Goal: Obtain resource: Download file/media

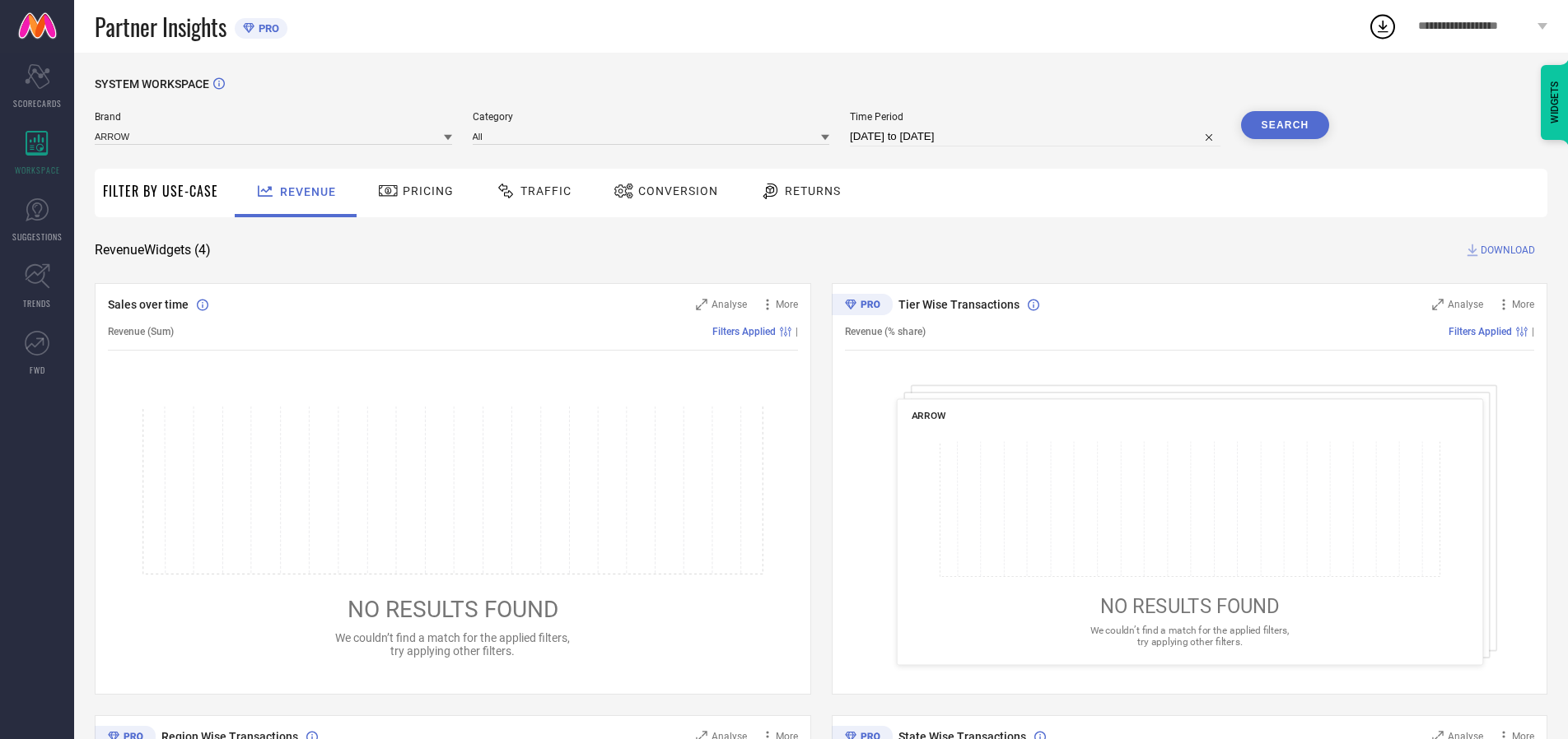
click at [530, 191] on span "Traffic" at bounding box center [546, 191] width 51 height 13
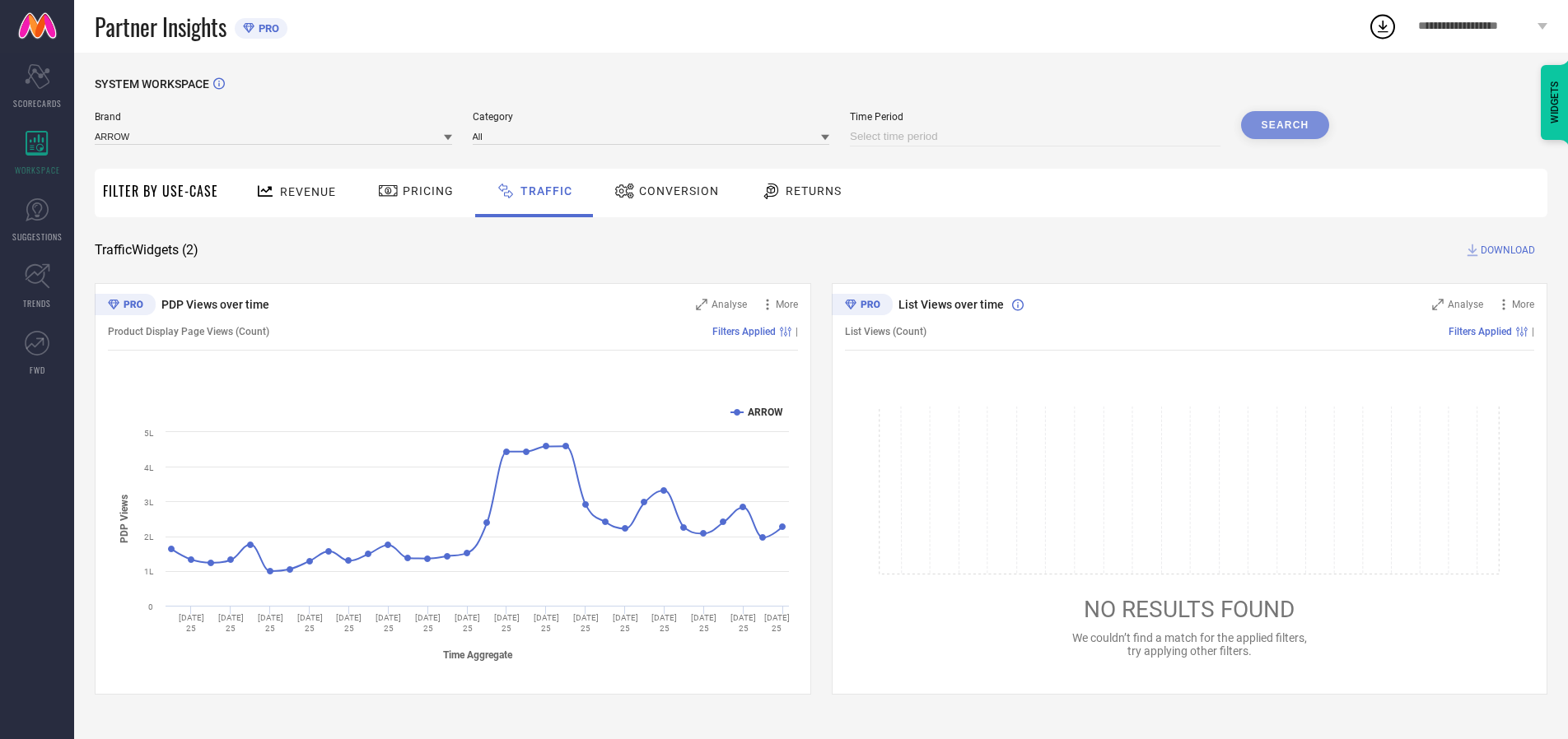
click at [1038, 137] on input at bounding box center [1036, 137] width 371 height 20
select select "9"
select select "2025"
select select "10"
select select "2025"
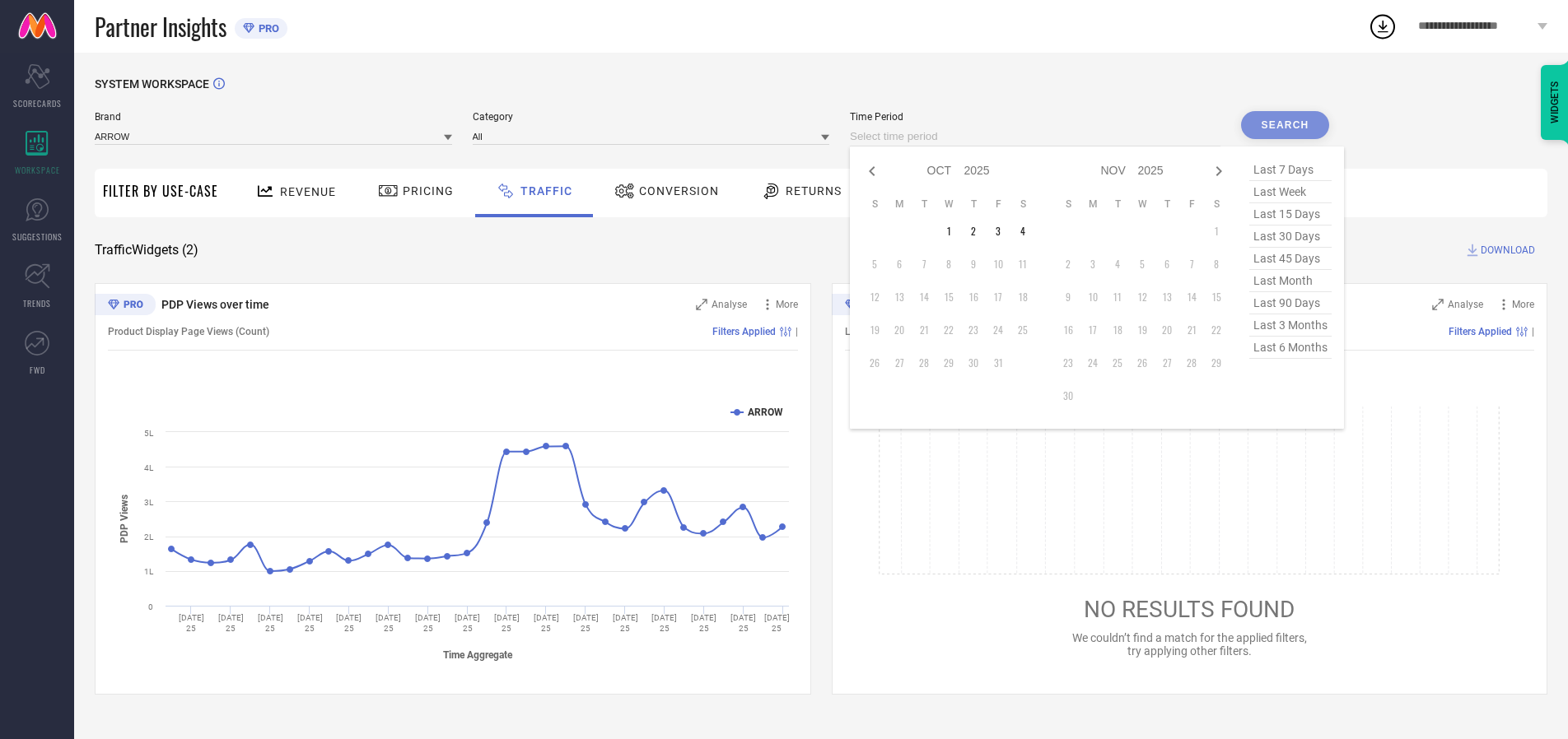
select select "8"
select select "2025"
select select "9"
select select "2025"
click at [1028, 330] on td "27" at bounding box center [1023, 330] width 25 height 25
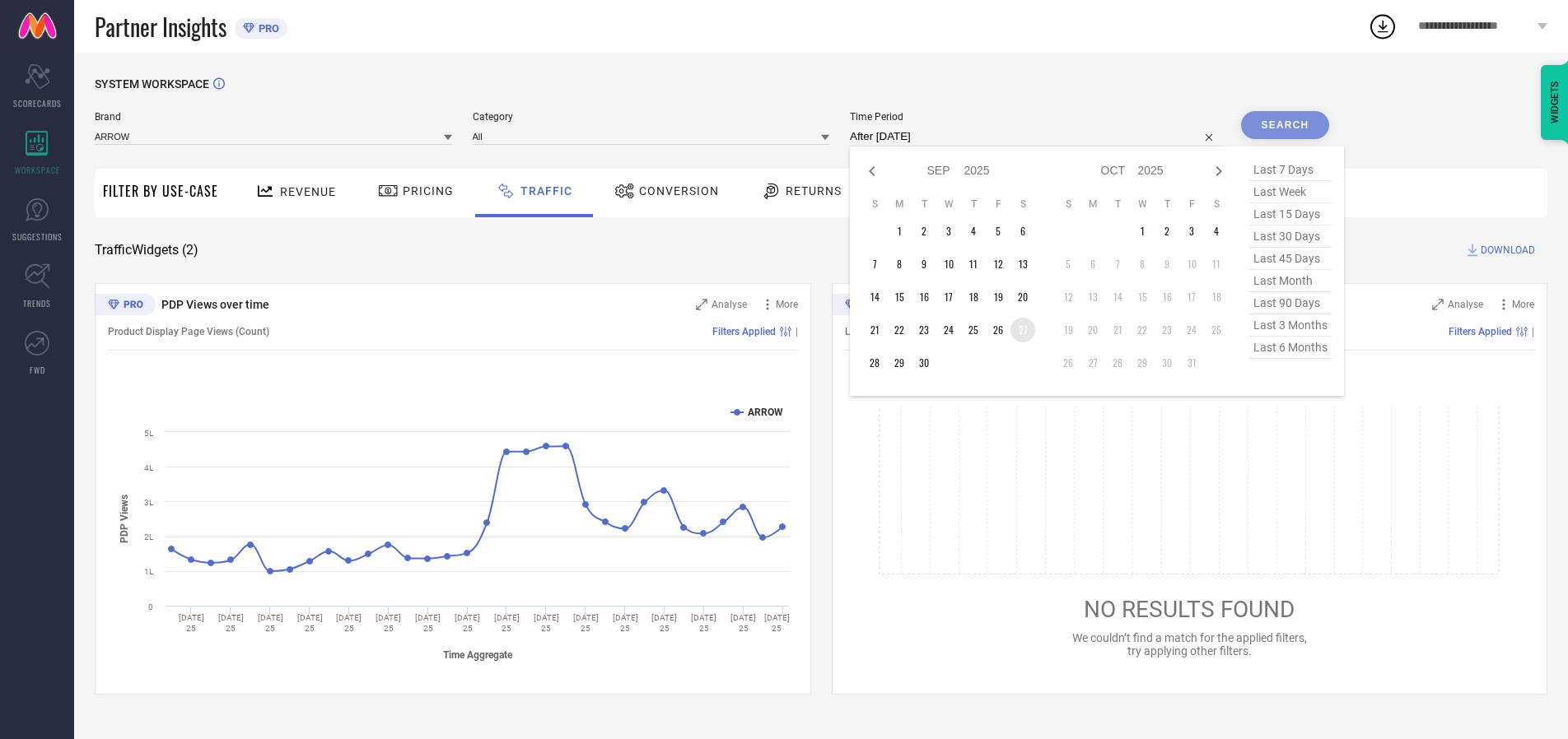
type input "[DATE] to [DATE]"
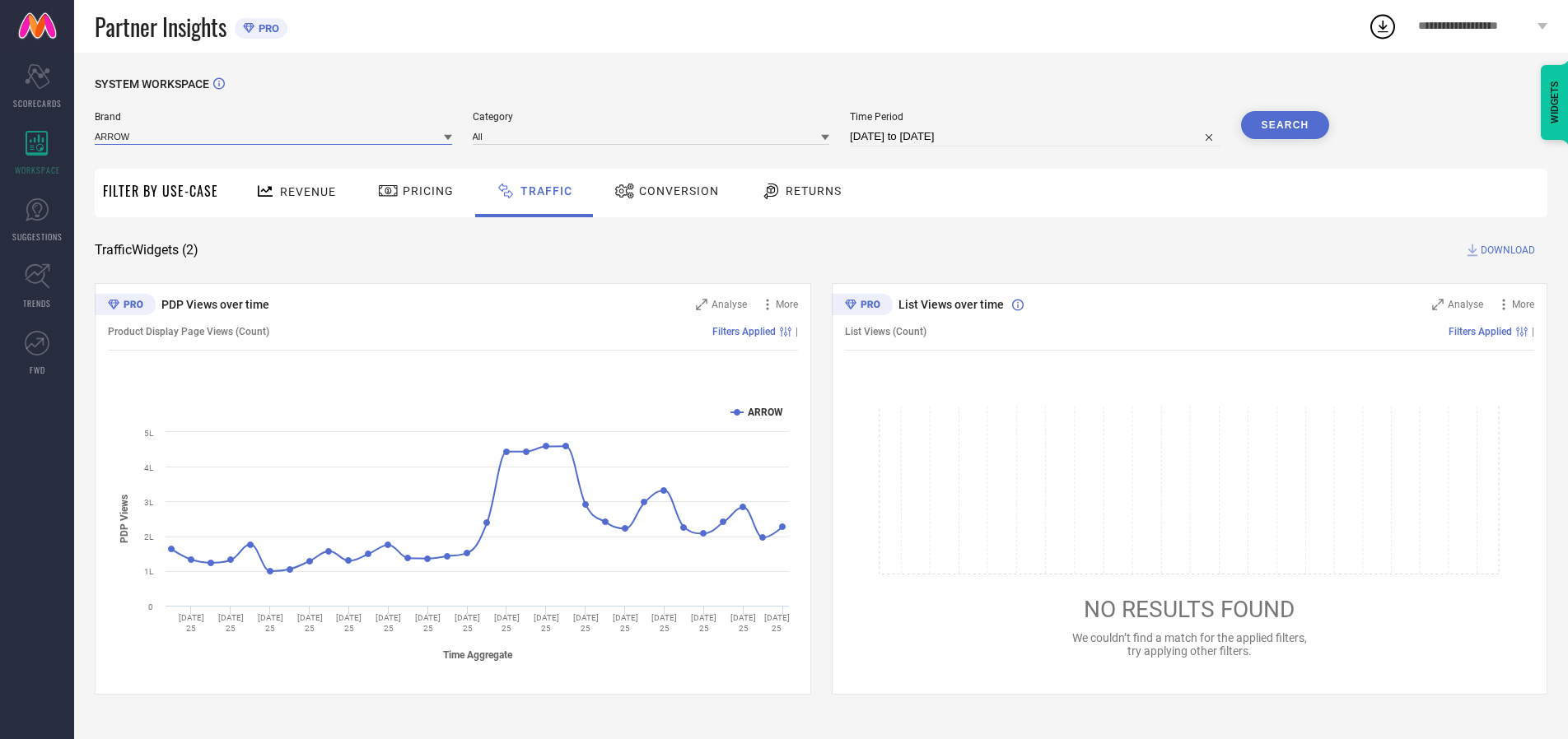
click at [274, 136] on input at bounding box center [273, 136] width 358 height 17
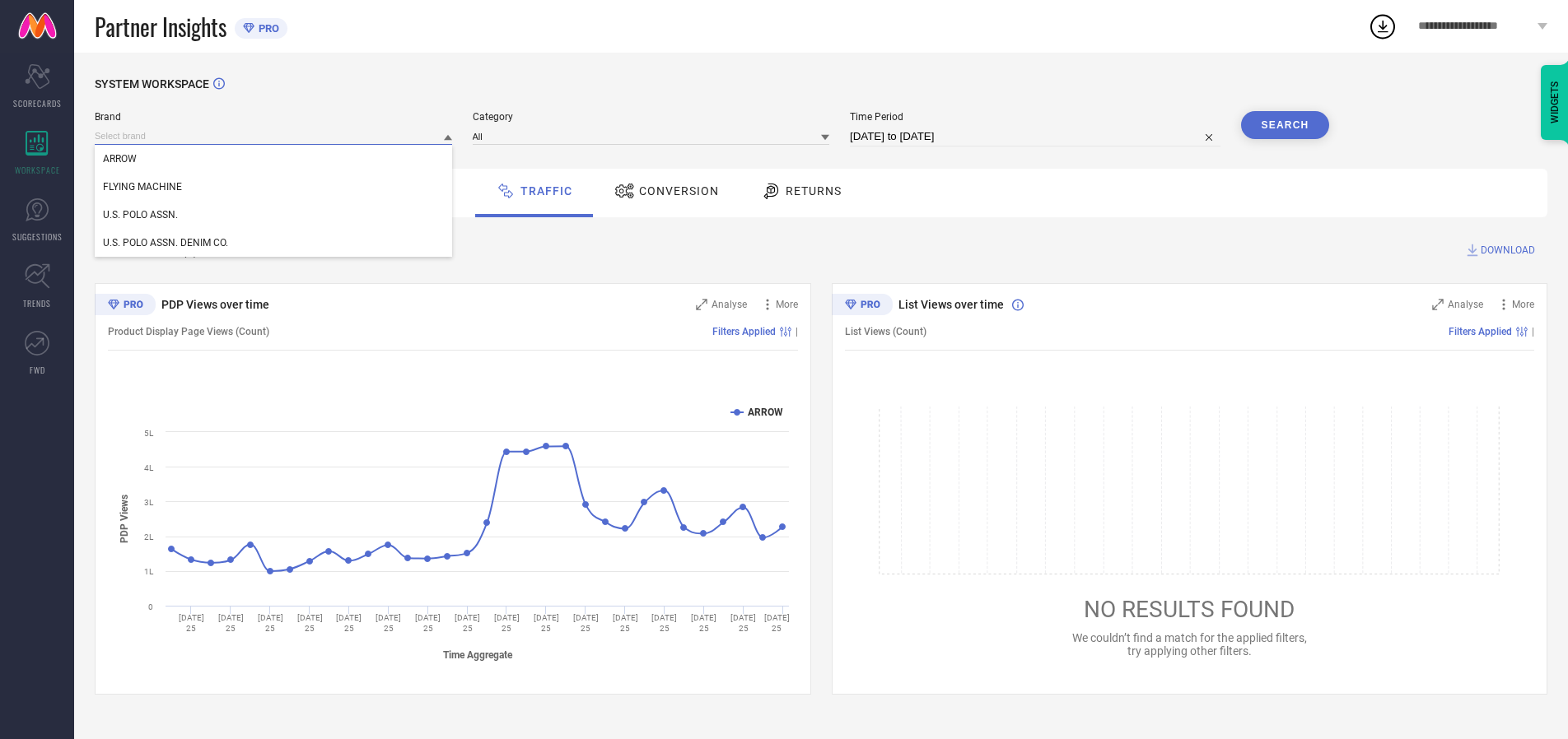
click at [274, 136] on input at bounding box center [273, 136] width 358 height 17
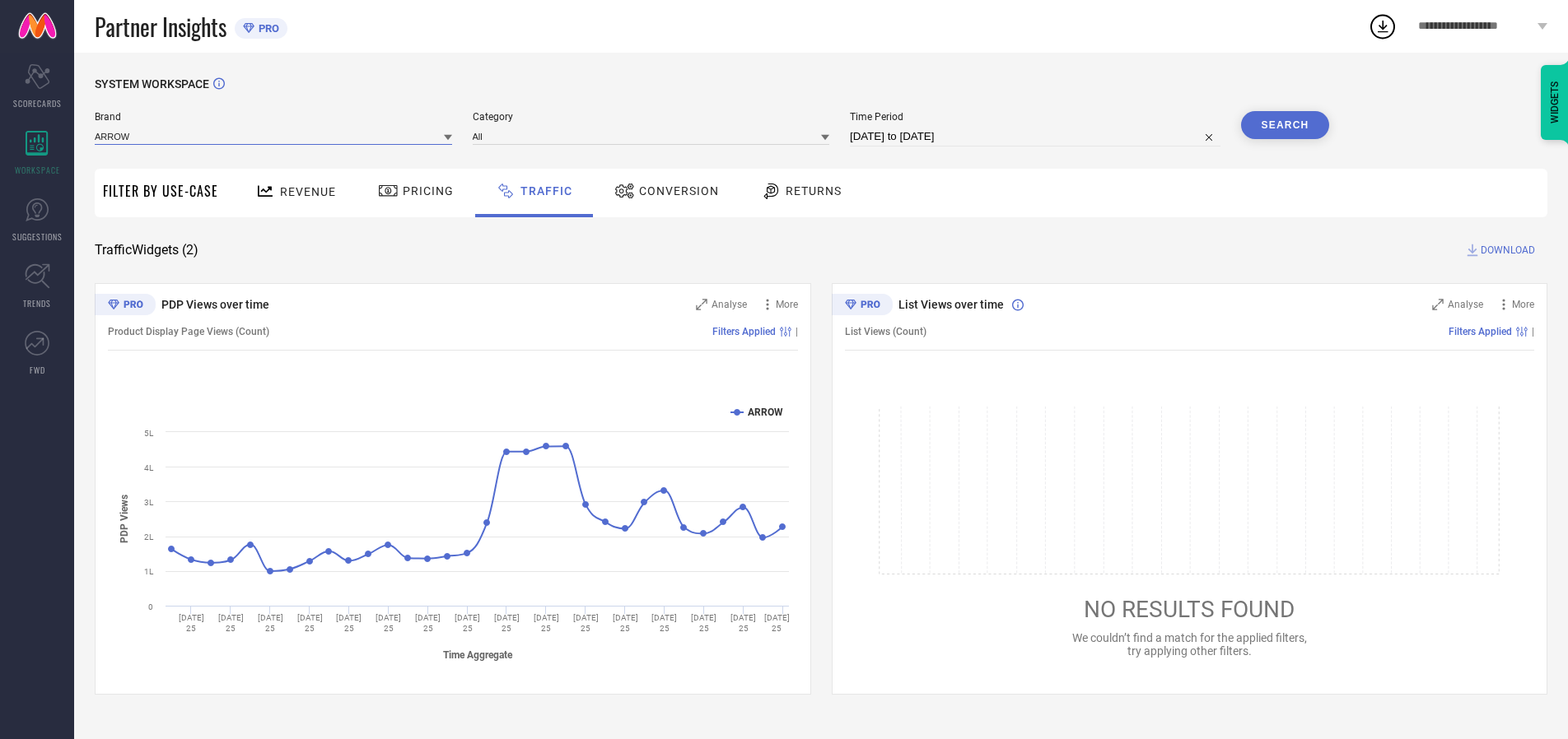
click at [274, 136] on input at bounding box center [273, 136] width 358 height 17
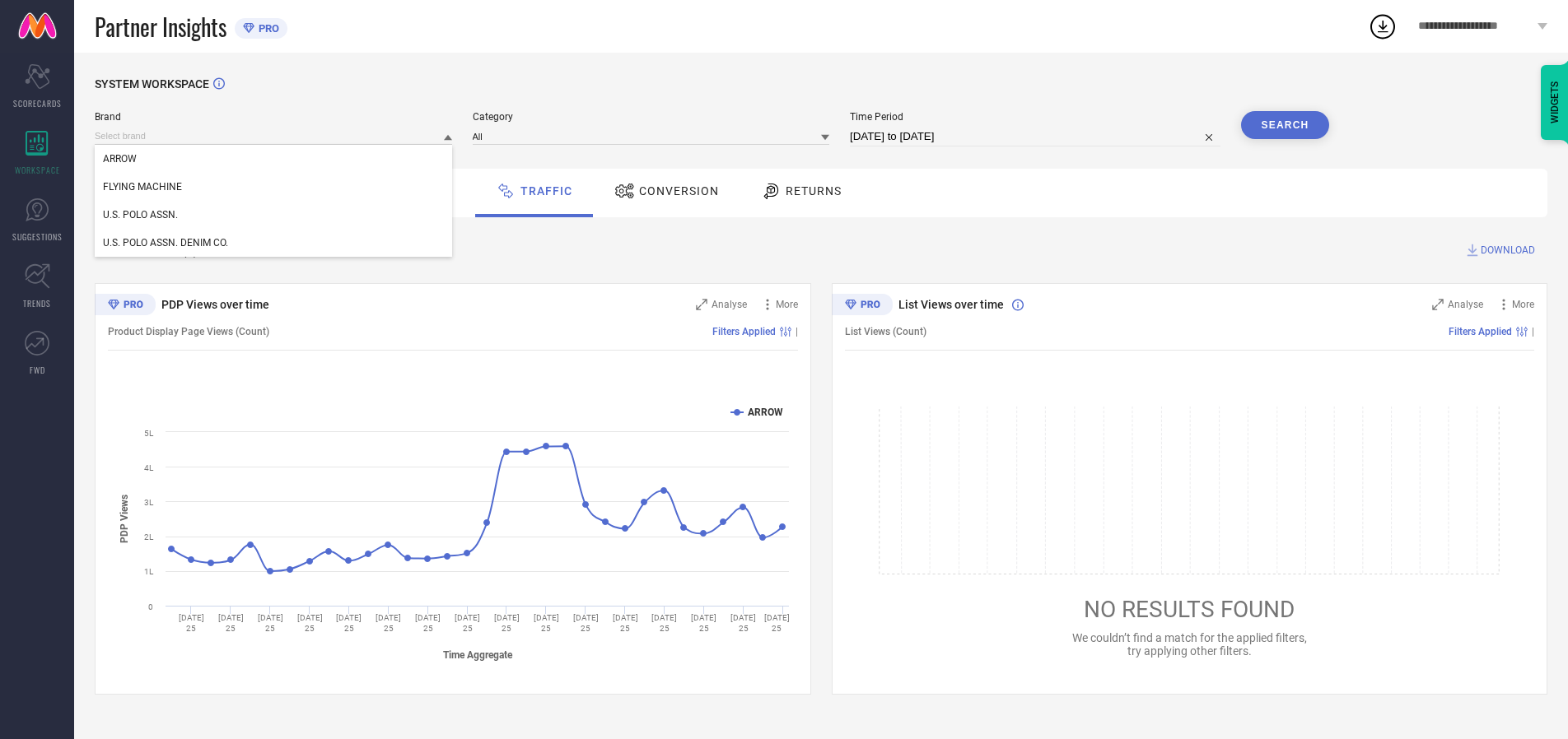
click at [274, 215] on div "U.S. POLO ASSN." at bounding box center [273, 215] width 358 height 28
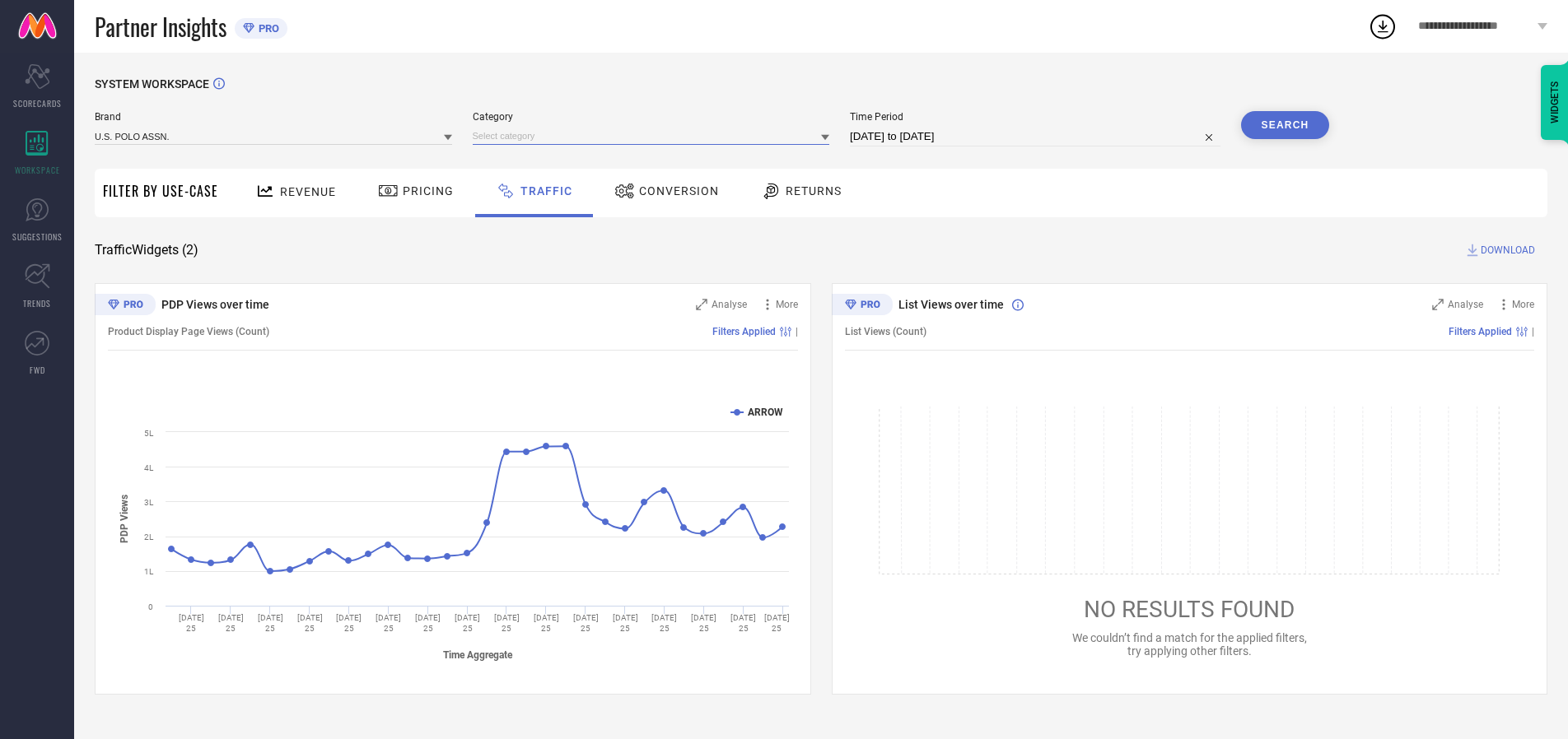
click at [655, 136] on input at bounding box center [652, 136] width 358 height 17
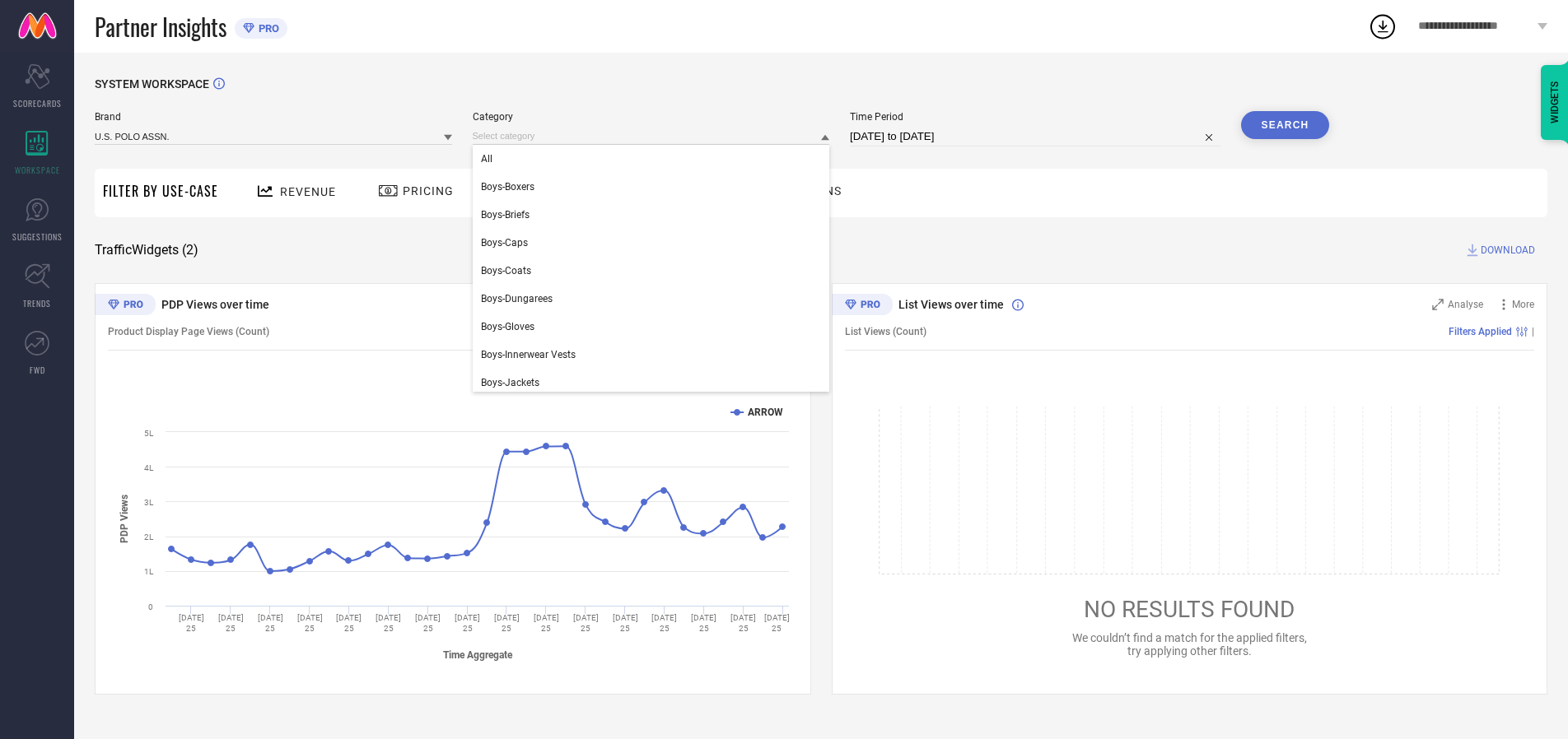
click at [655, 159] on div "All" at bounding box center [652, 159] width 358 height 28
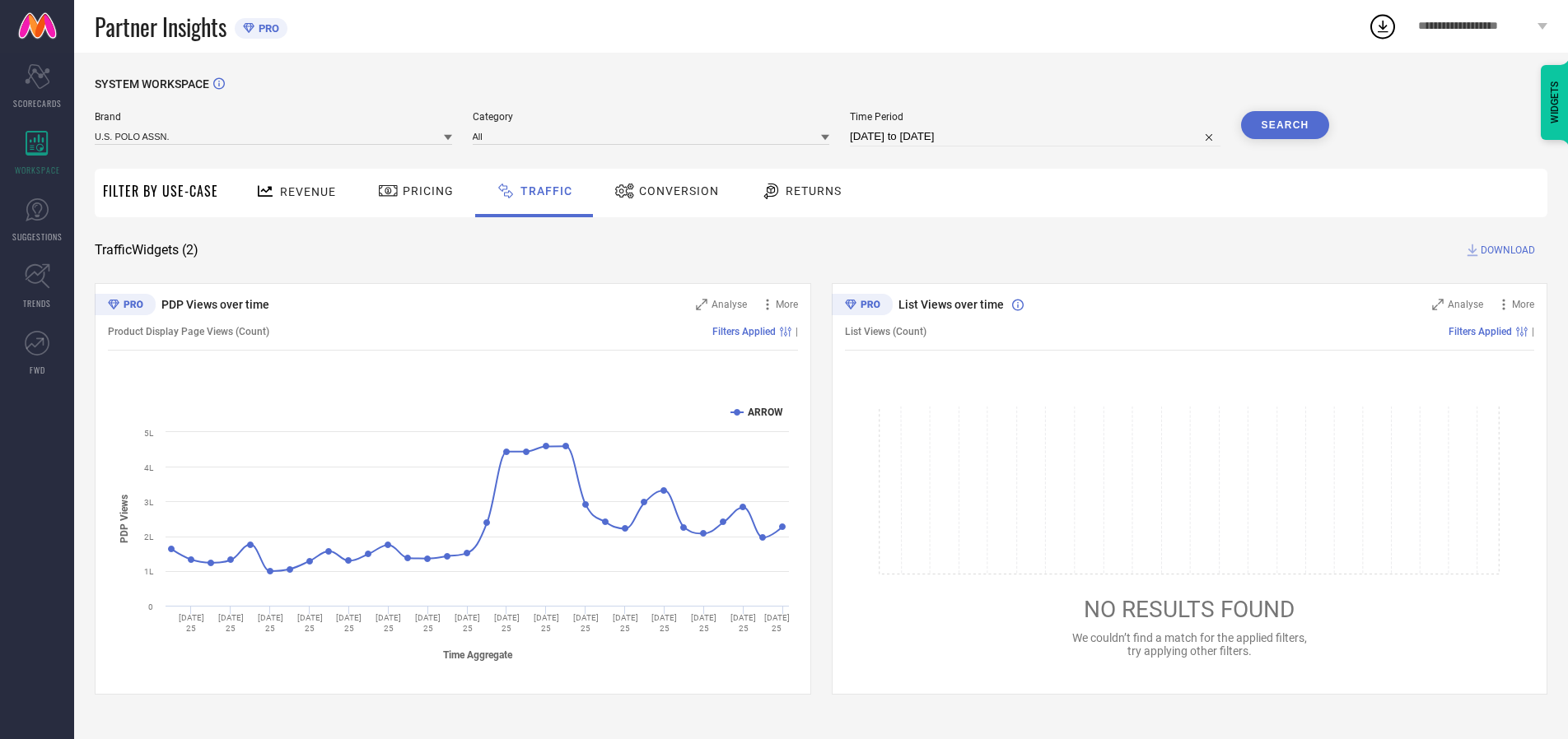
click at [1285, 125] on button "Search" at bounding box center [1285, 125] width 89 height 28
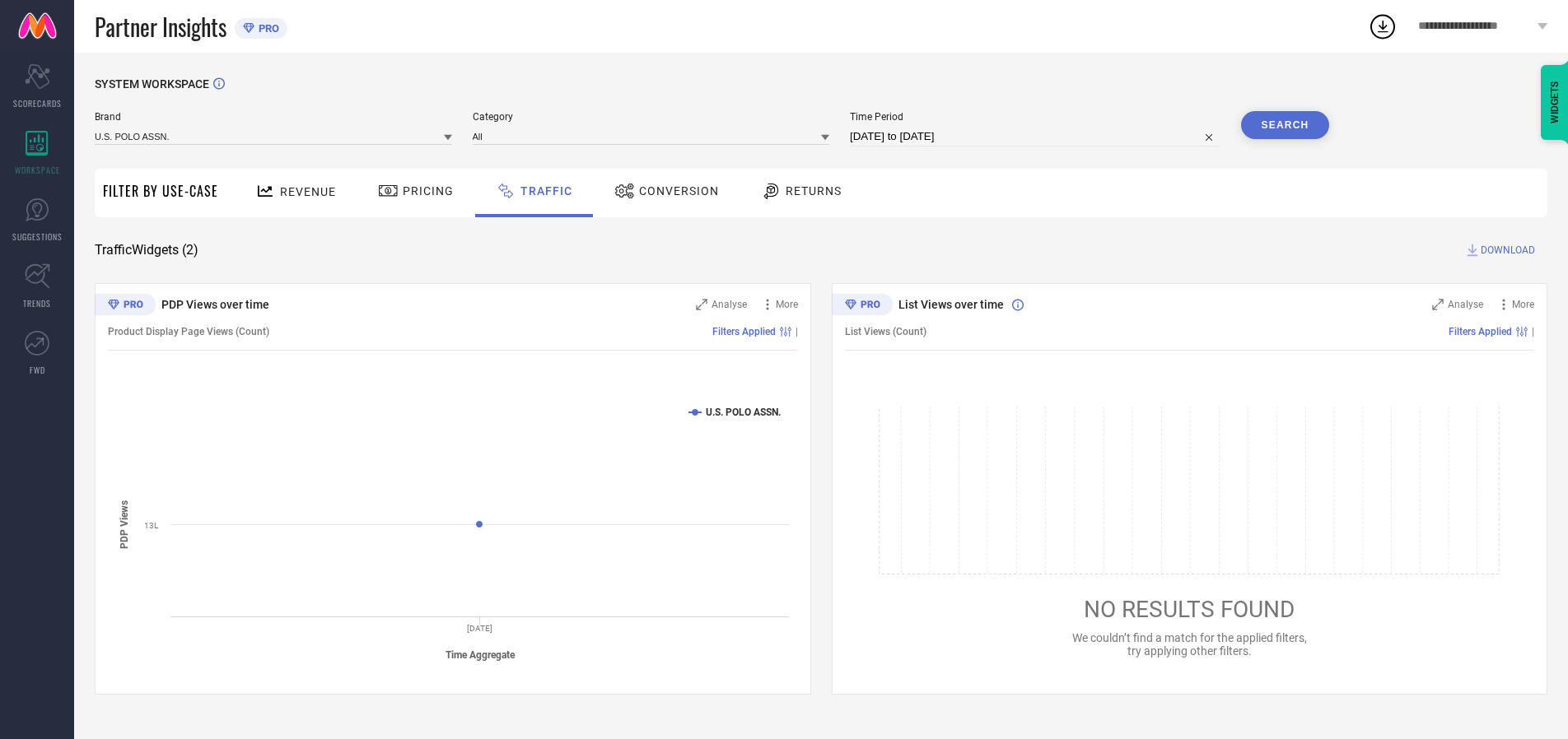
click at [1506, 250] on span "DOWNLOAD" at bounding box center [1508, 251] width 55 height 17
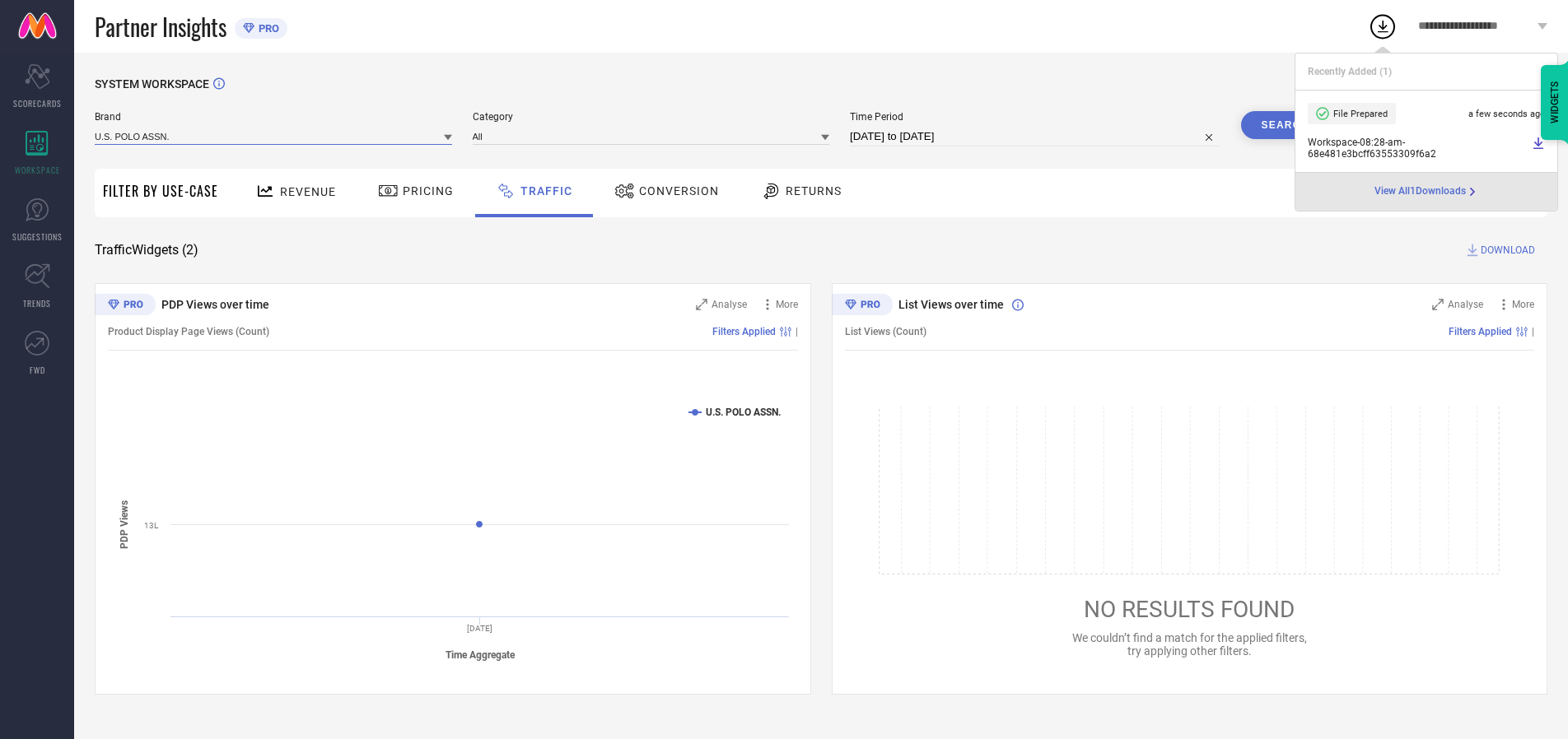
click at [274, 136] on input at bounding box center [273, 136] width 358 height 17
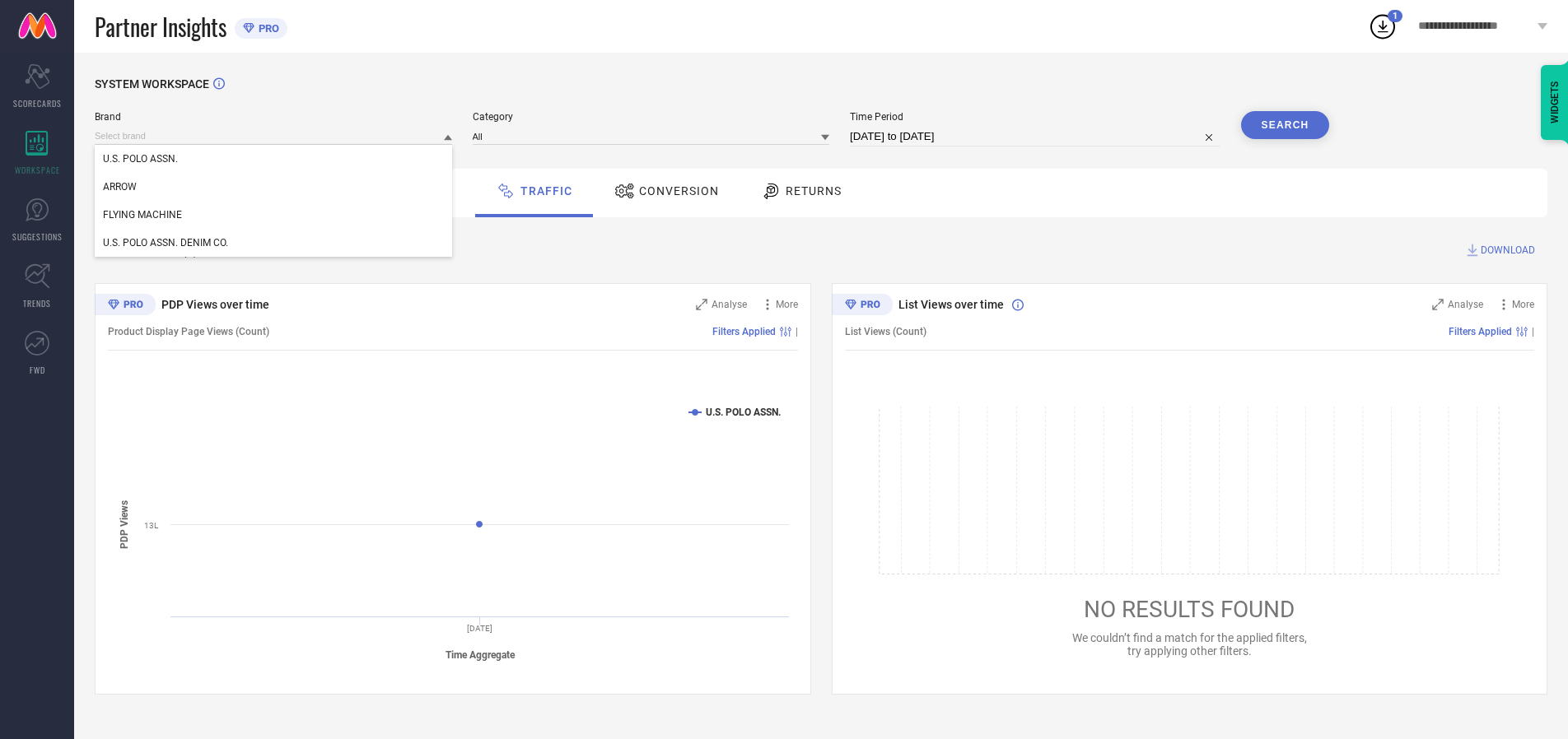
click at [274, 243] on div "U.S. POLO ASSN. DENIM CO." at bounding box center [273, 243] width 358 height 28
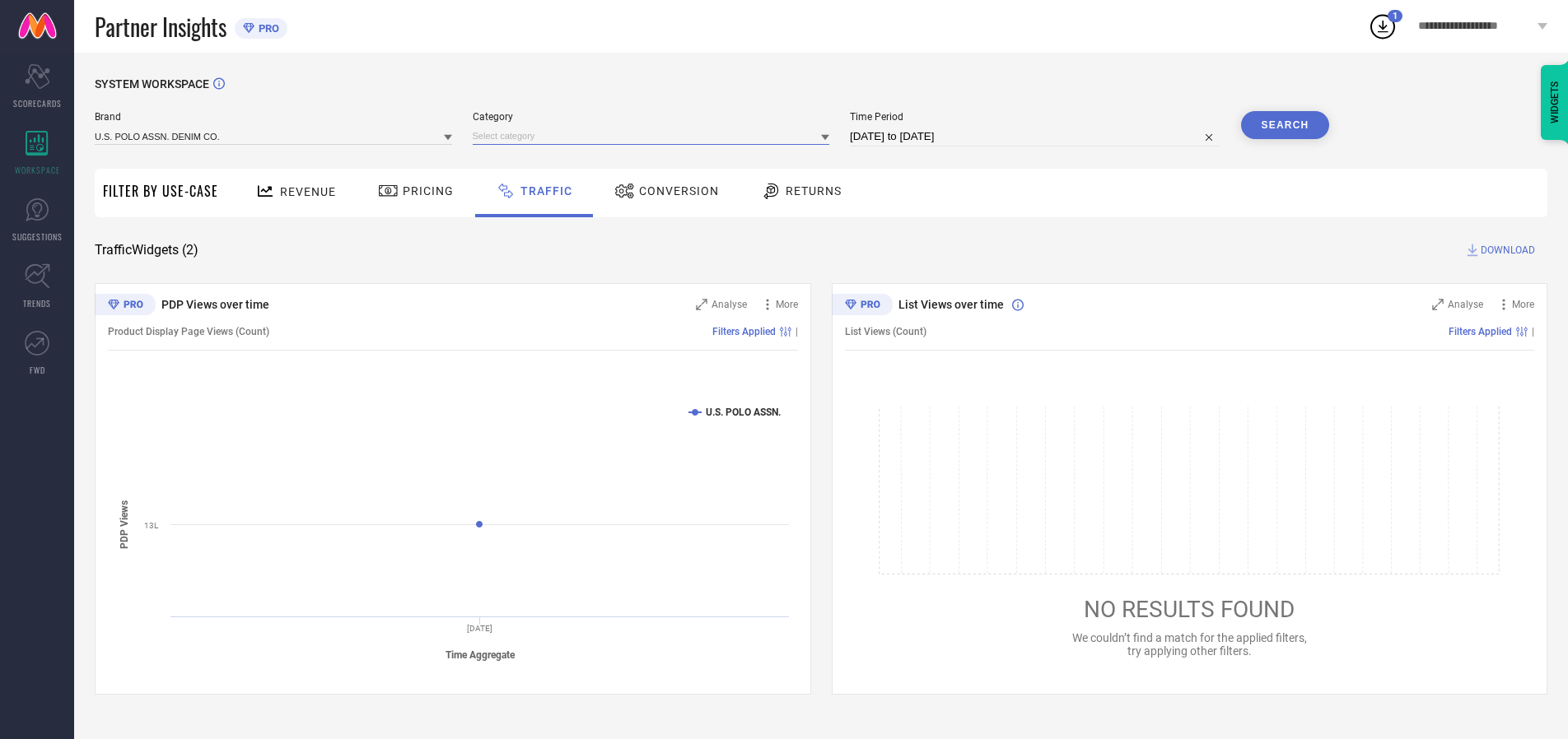
click at [655, 136] on input at bounding box center [652, 136] width 358 height 17
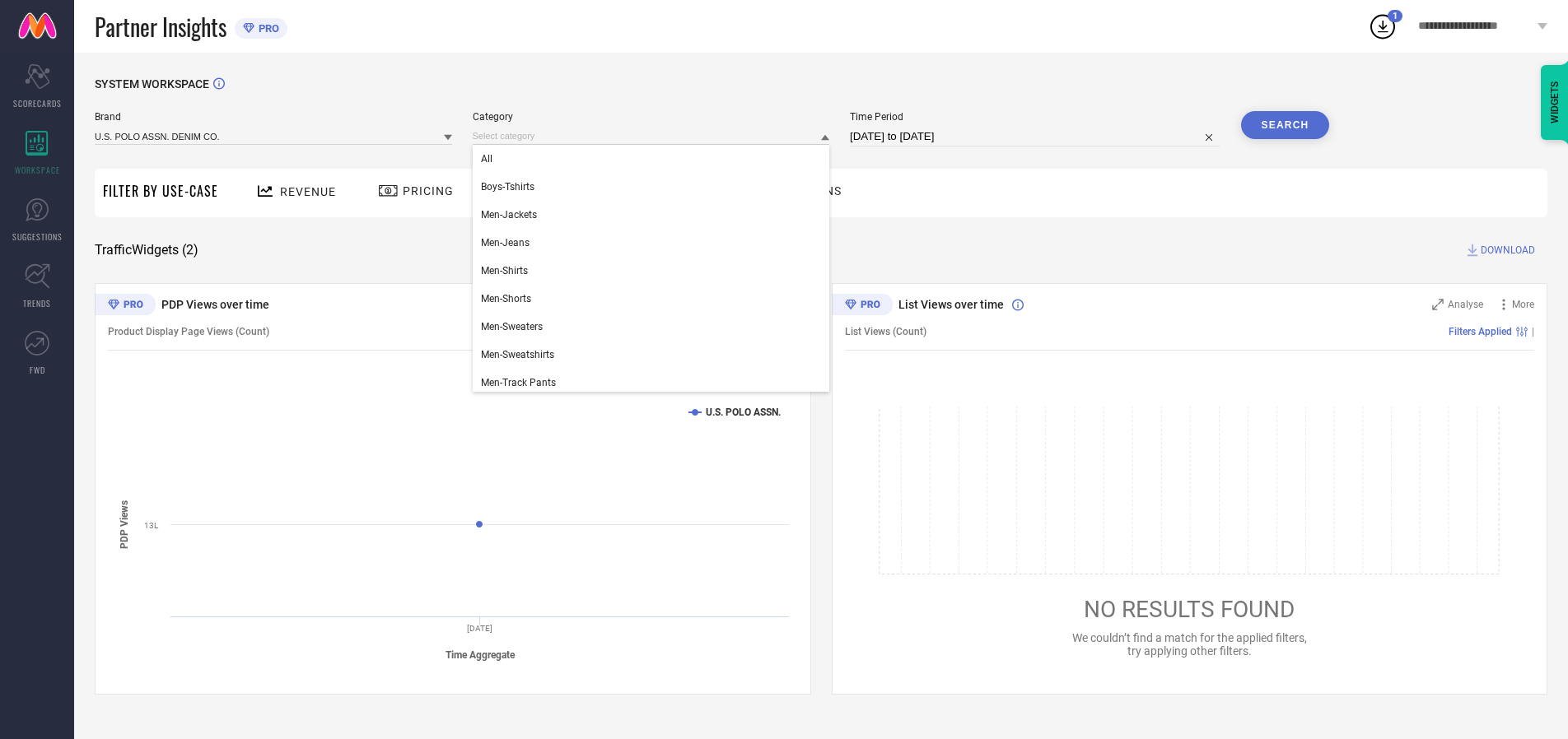
click at [655, 159] on div "All" at bounding box center [652, 159] width 358 height 28
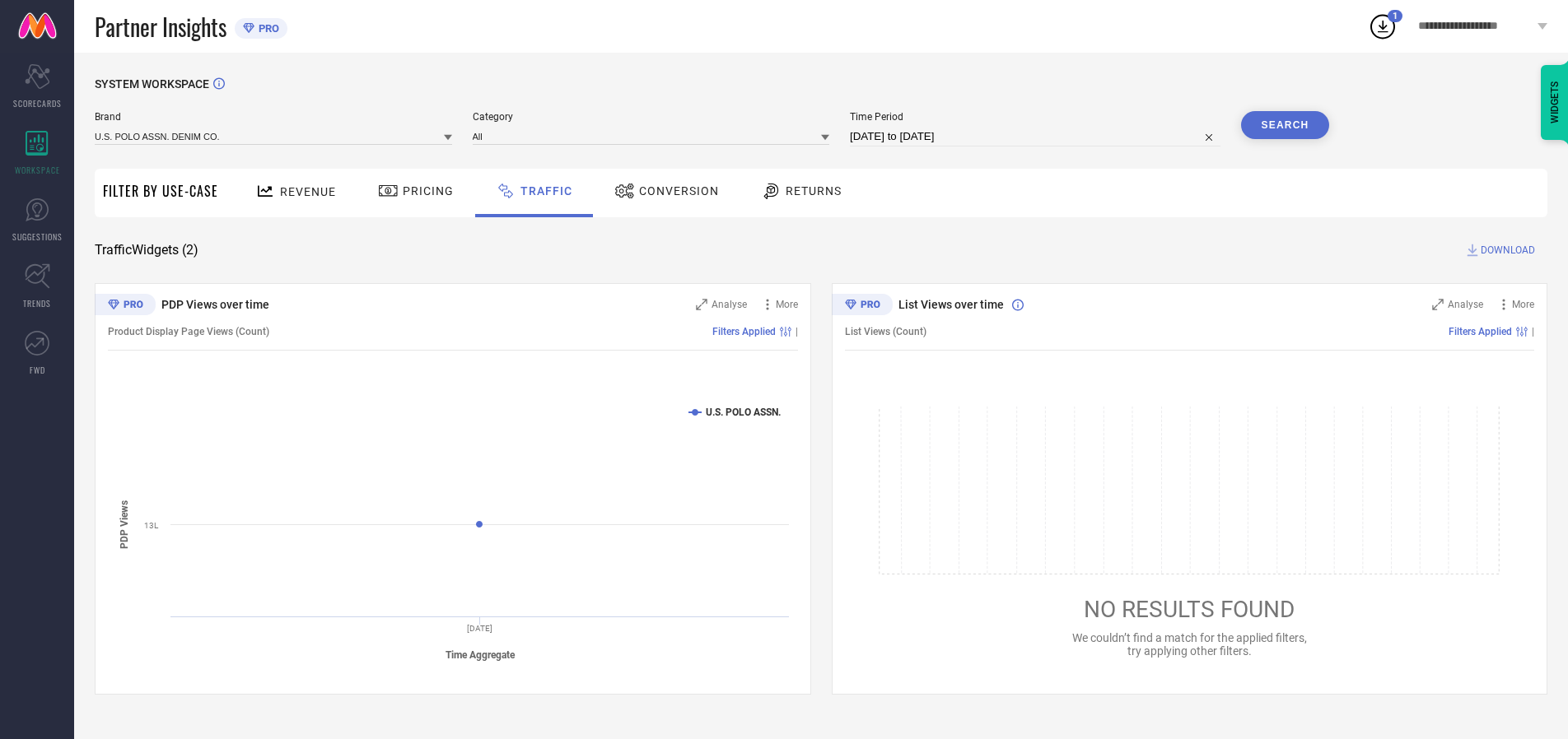
click at [1285, 125] on button "Search" at bounding box center [1285, 125] width 89 height 28
click at [1506, 250] on span "DOWNLOAD" at bounding box center [1508, 251] width 55 height 17
click at [1038, 137] on input at bounding box center [1036, 137] width 371 height 20
select select "9"
select select "2025"
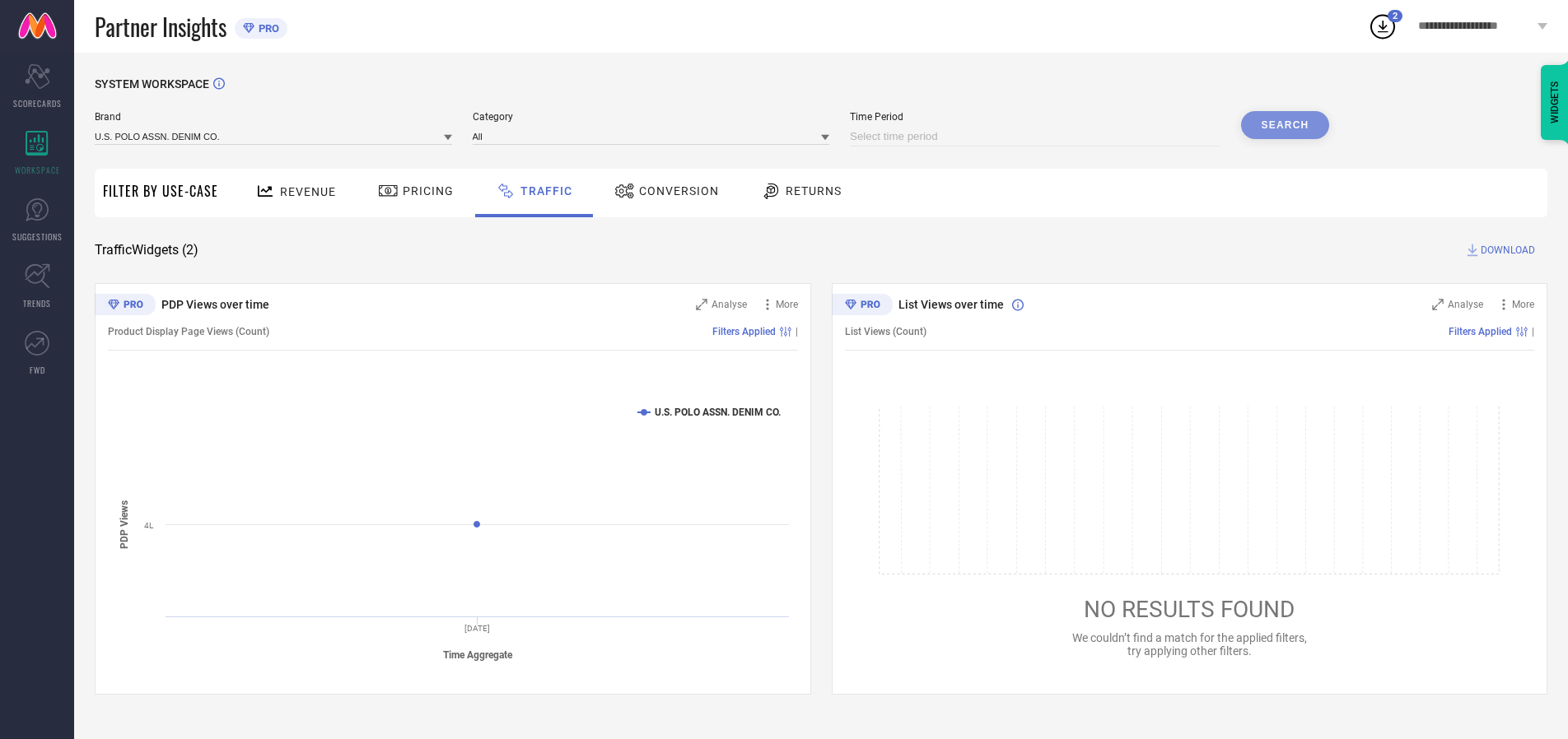
select select "10"
select select "2025"
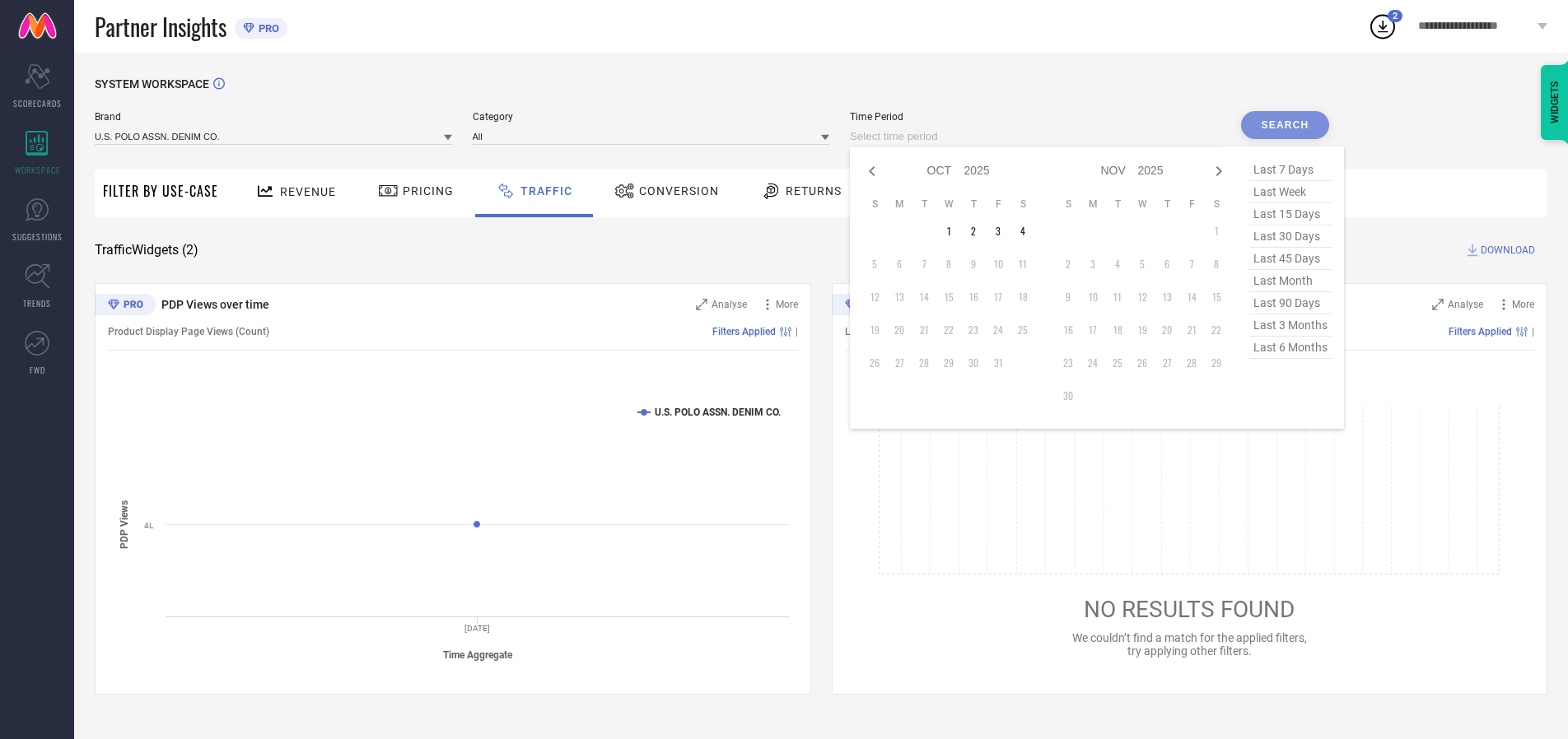
select select "8"
select select "2025"
select select "9"
select select "2025"
click at [880, 363] on td "28" at bounding box center [875, 363] width 25 height 25
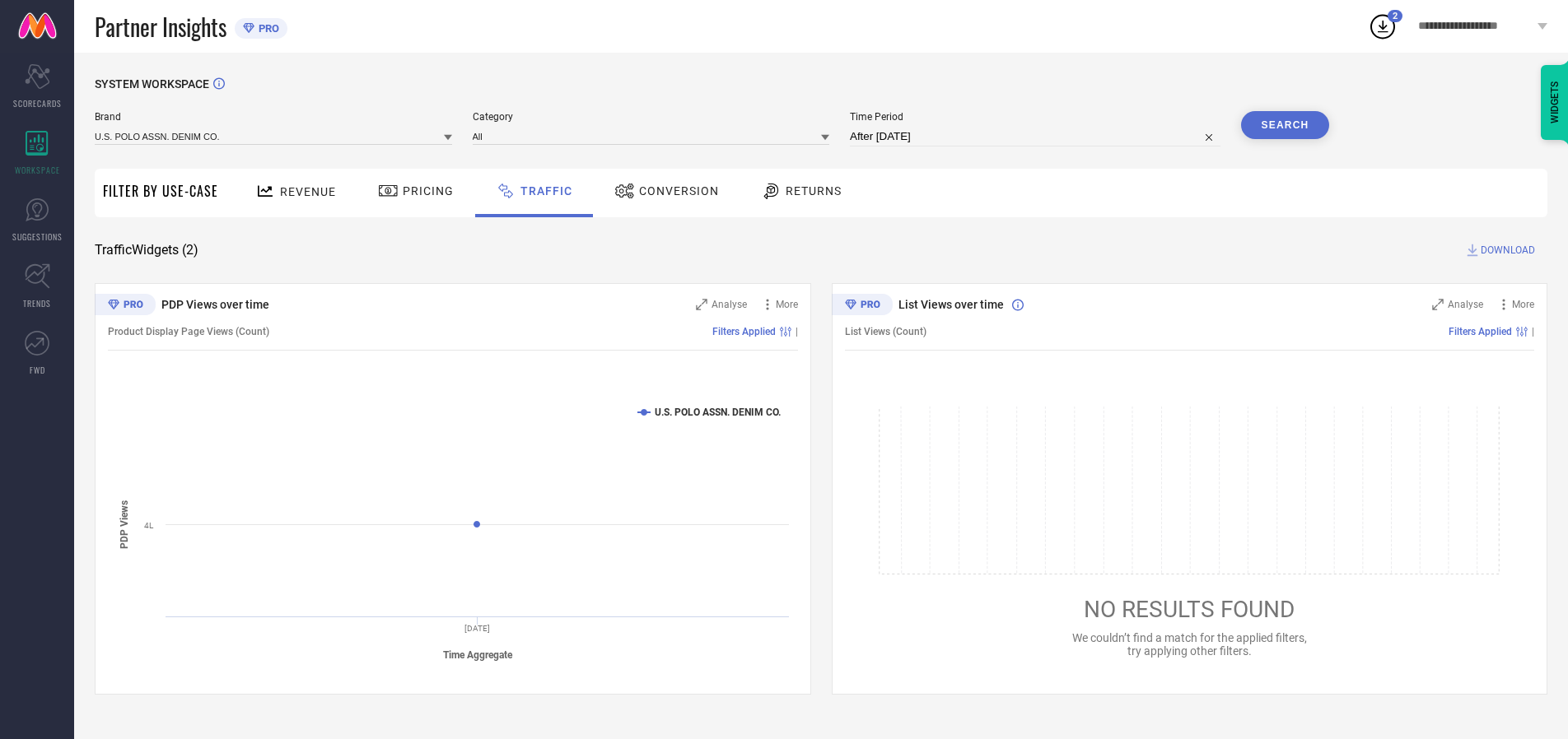
type input "[DATE] to [DATE]"
click at [274, 136] on input at bounding box center [273, 136] width 358 height 17
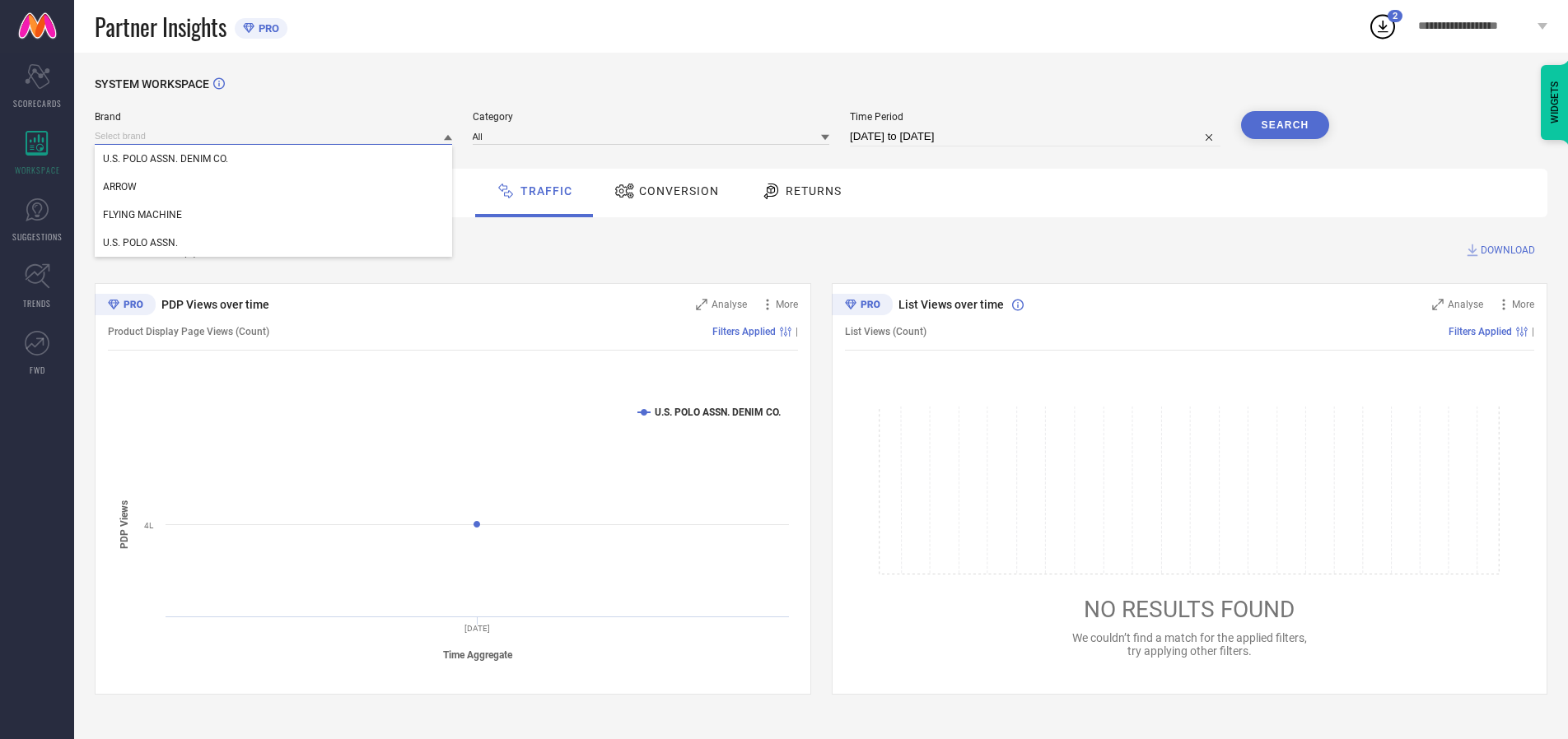
click at [274, 136] on input at bounding box center [273, 136] width 358 height 17
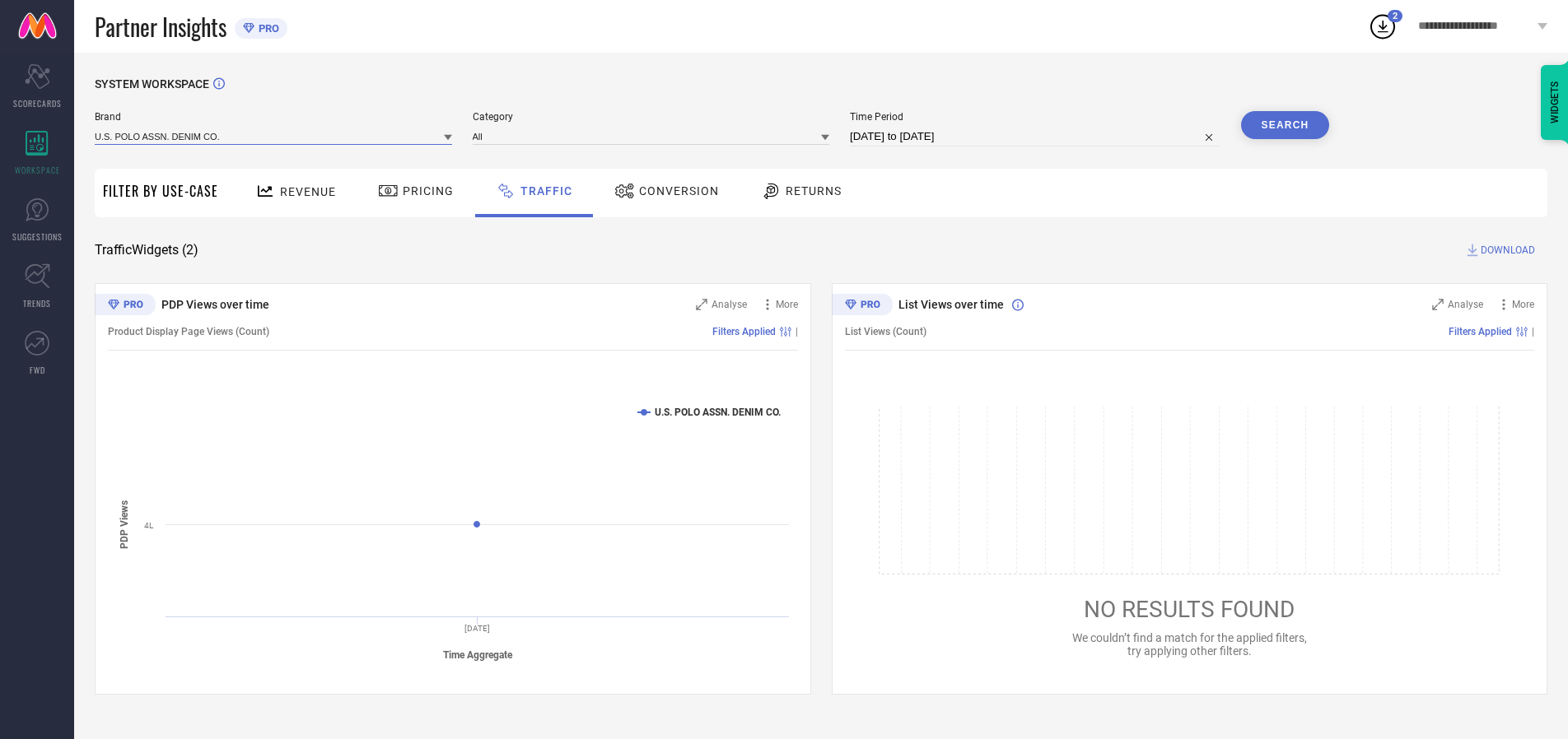
click at [274, 136] on input at bounding box center [273, 136] width 358 height 17
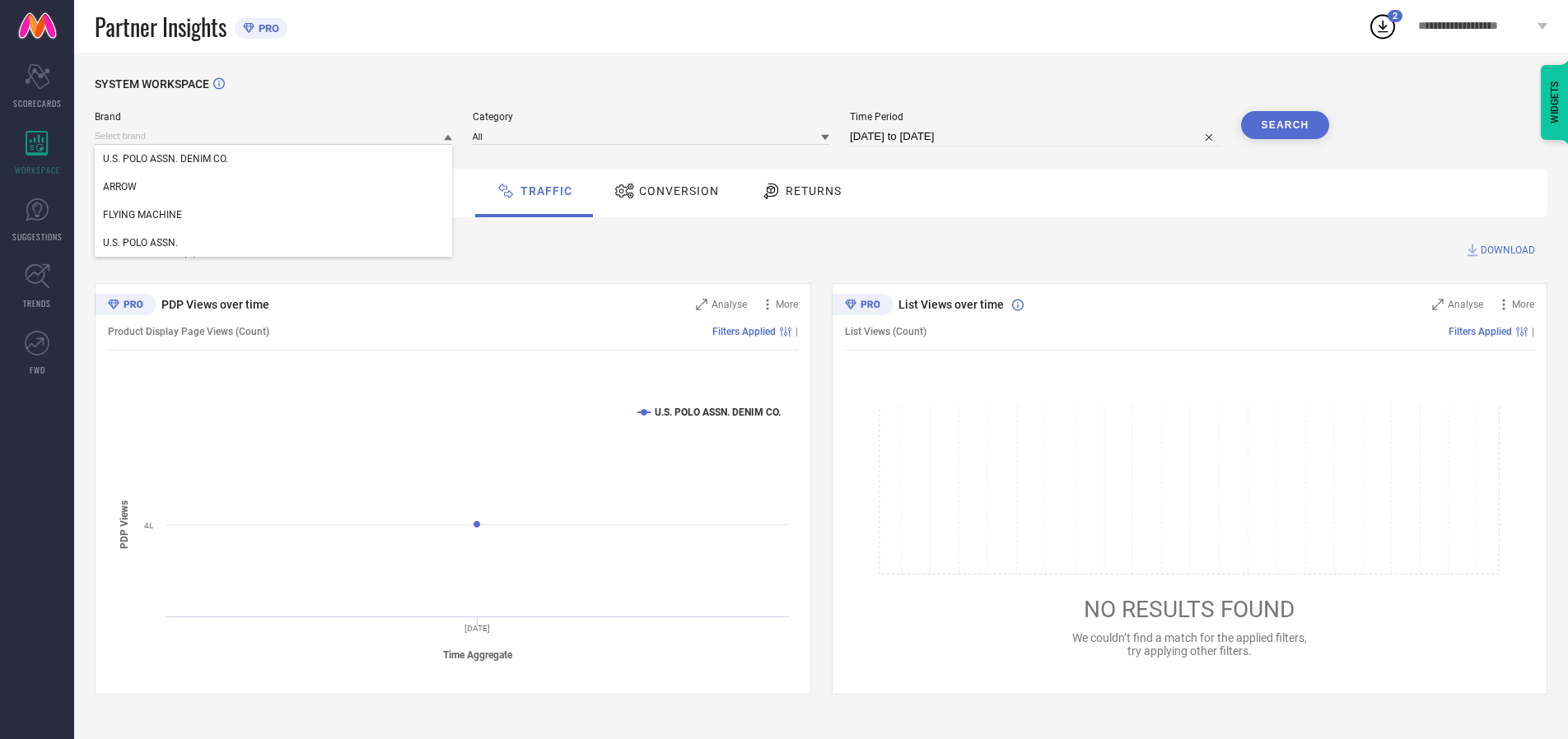
click at [274, 159] on div "U.S. POLO ASSN. DENIM CO." at bounding box center [273, 159] width 358 height 28
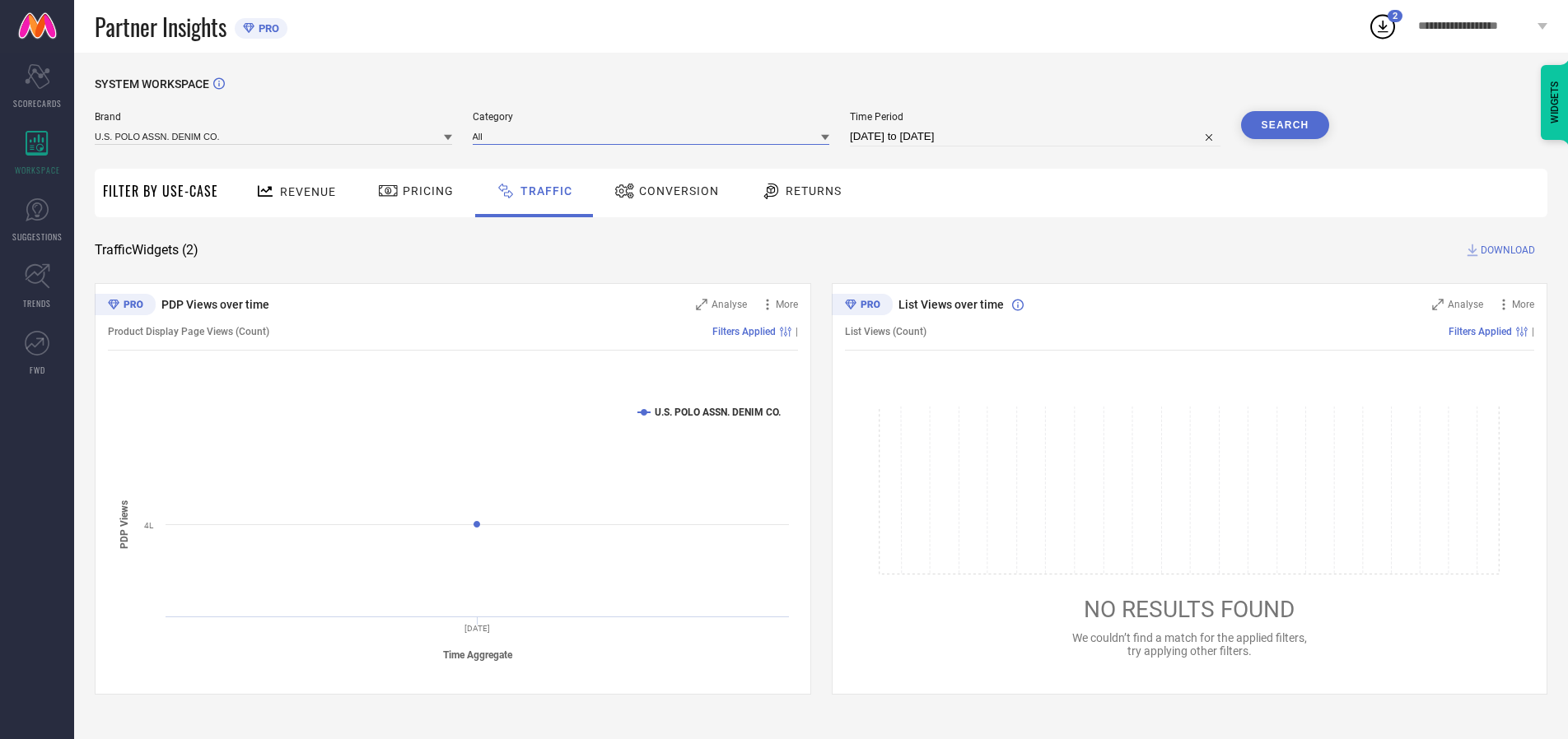
click at [655, 136] on input at bounding box center [652, 136] width 358 height 17
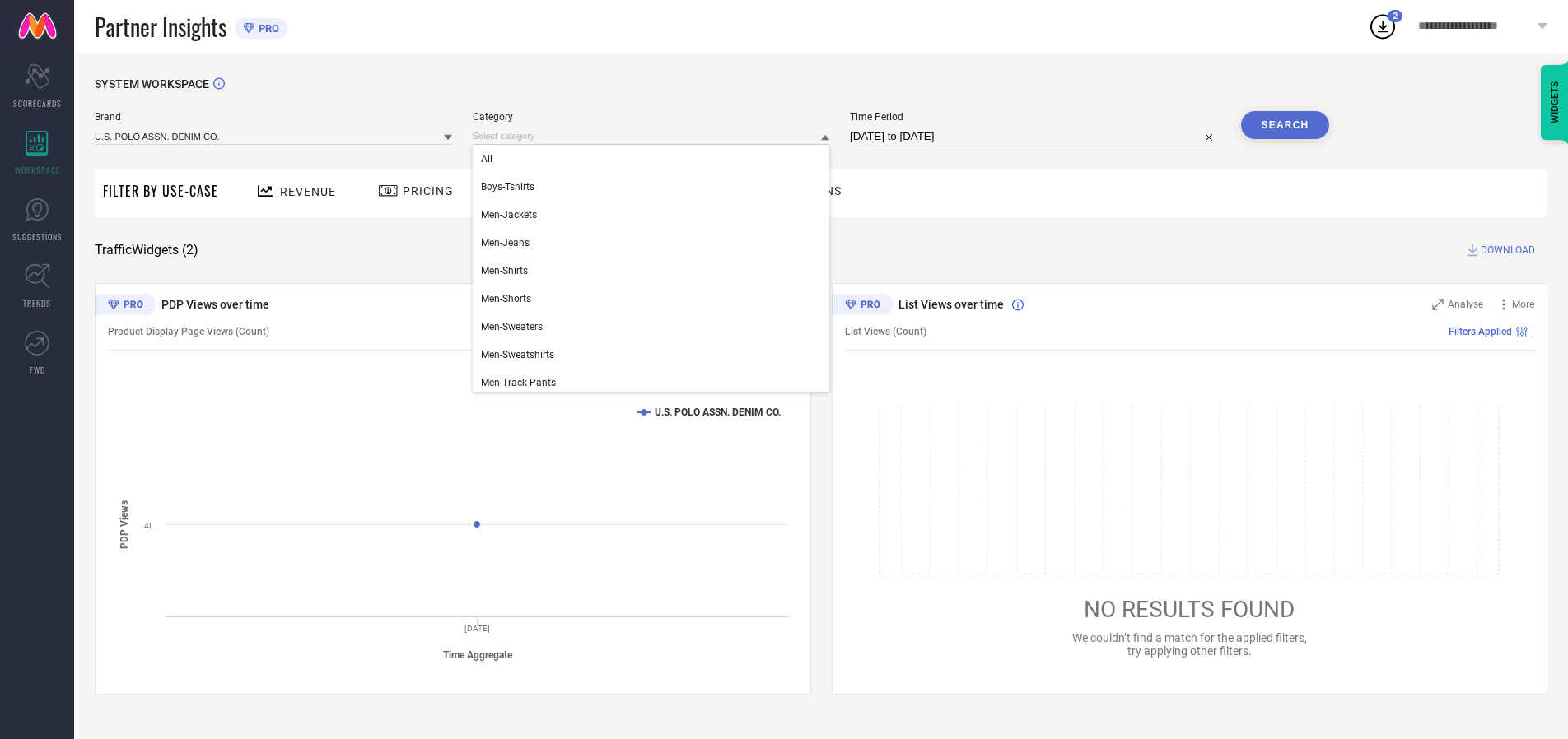
click at [655, 159] on div "All" at bounding box center [652, 159] width 358 height 28
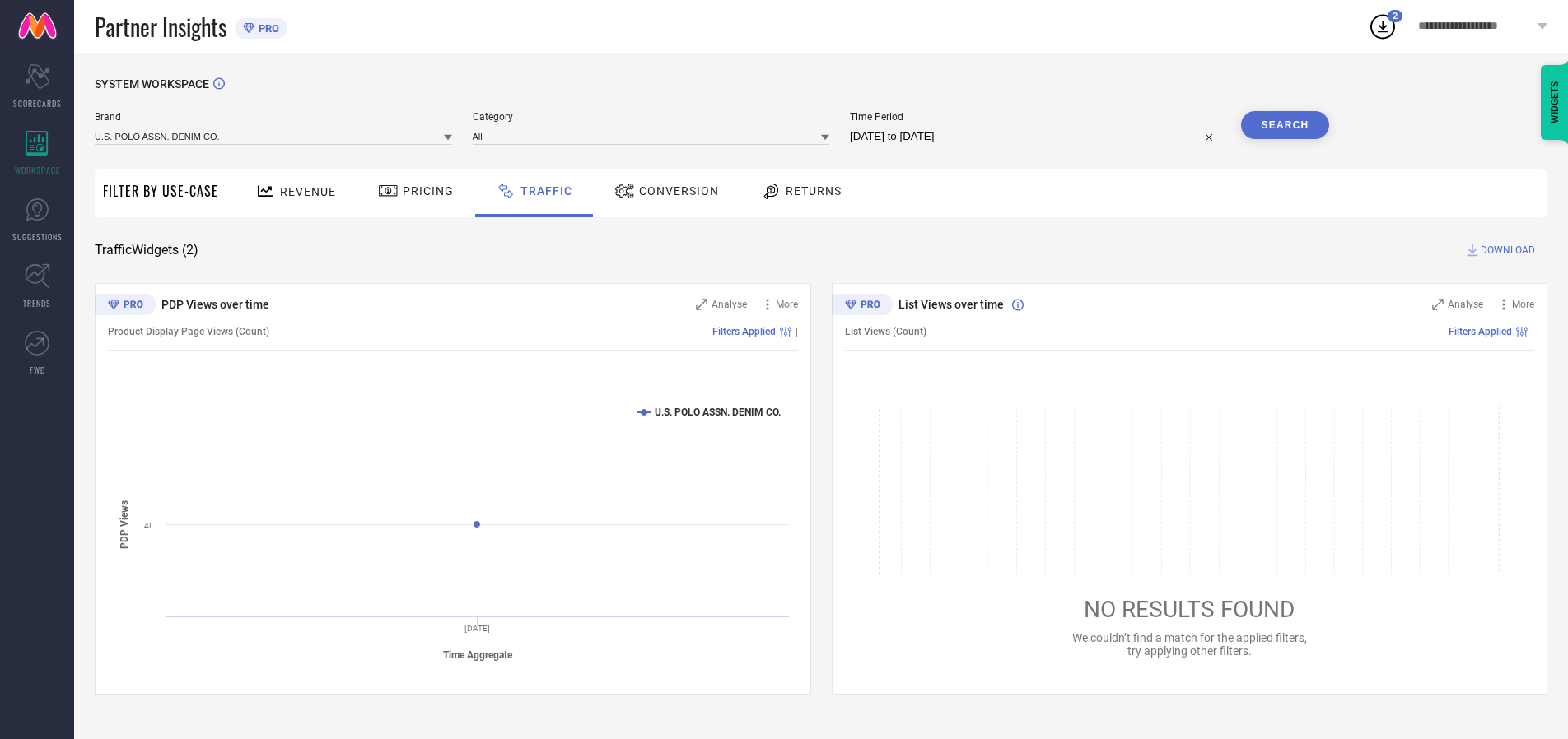
click at [1285, 125] on button "Search" at bounding box center [1285, 125] width 89 height 28
click at [1506, 250] on span "DOWNLOAD" at bounding box center [1508, 251] width 55 height 17
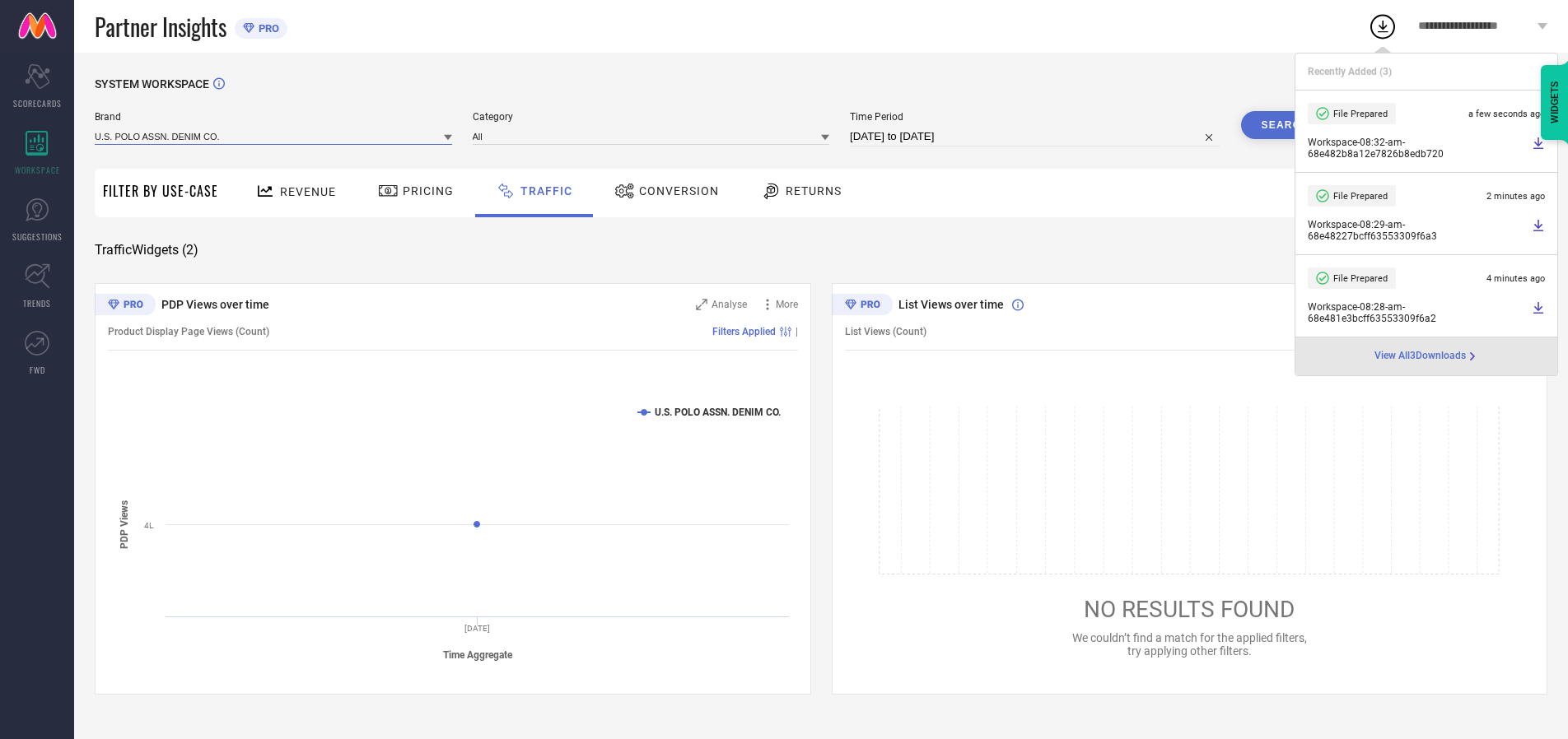
click at [274, 136] on input at bounding box center [273, 136] width 358 height 17
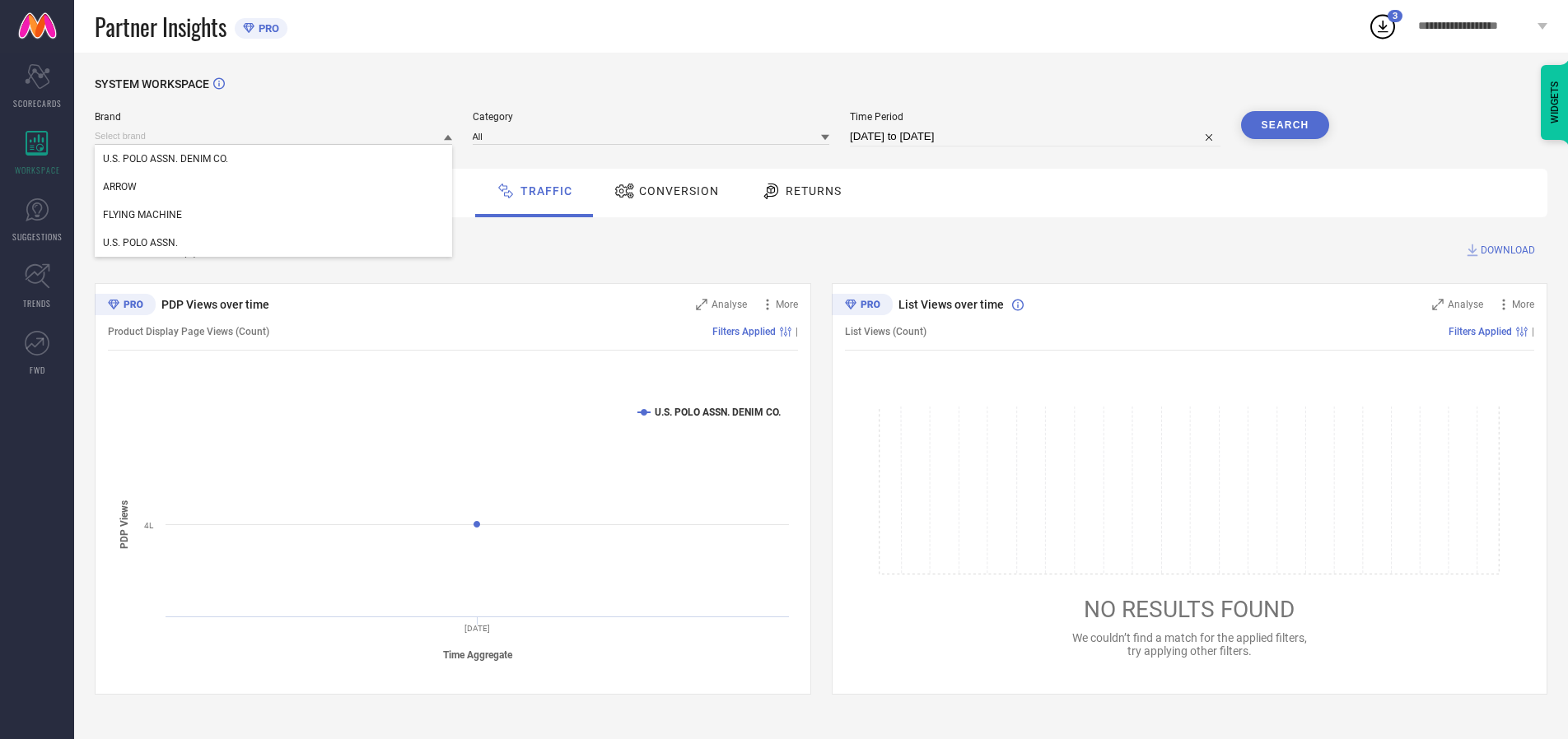
click at [274, 243] on div "U.S. POLO ASSN." at bounding box center [273, 243] width 358 height 28
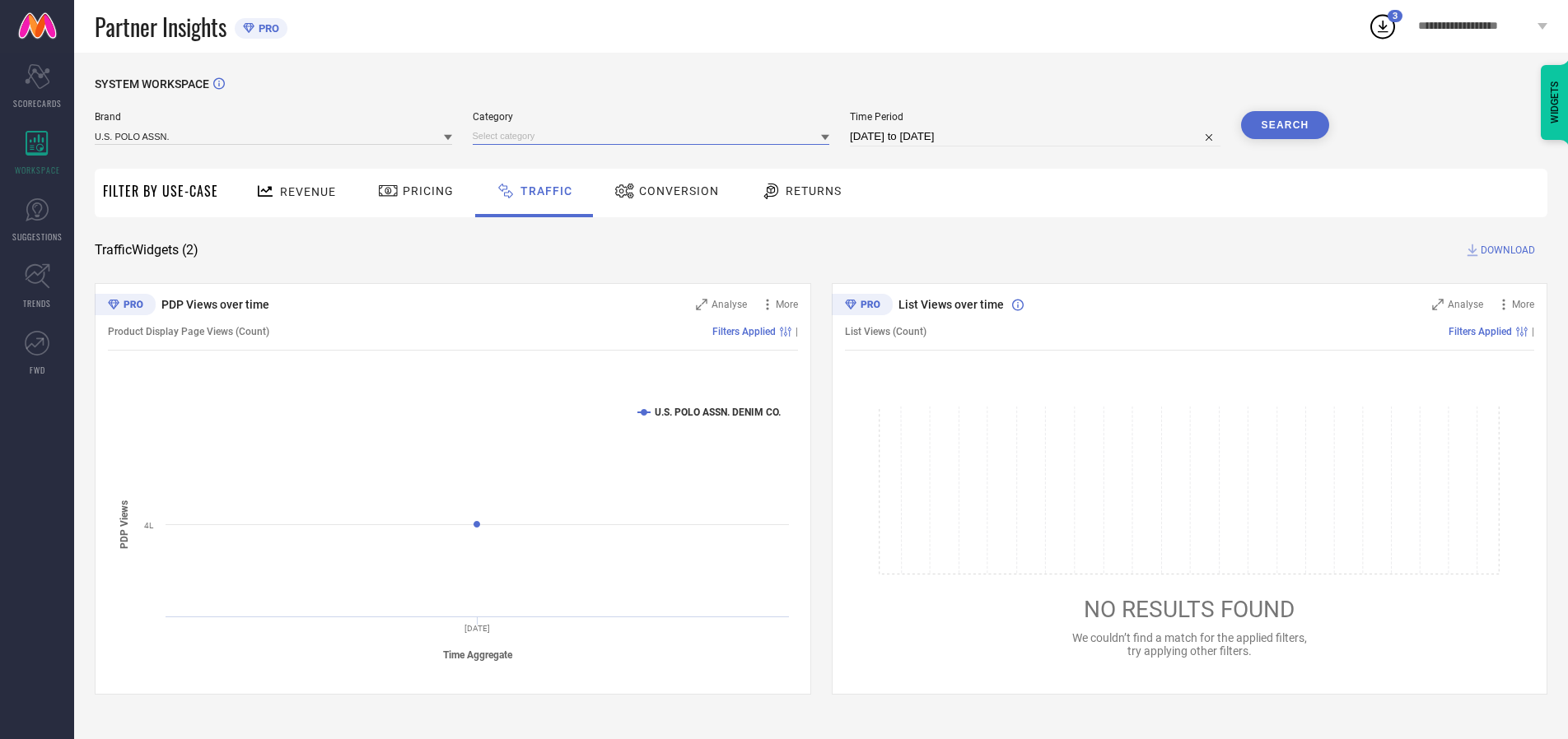
click at [655, 136] on input at bounding box center [652, 136] width 358 height 17
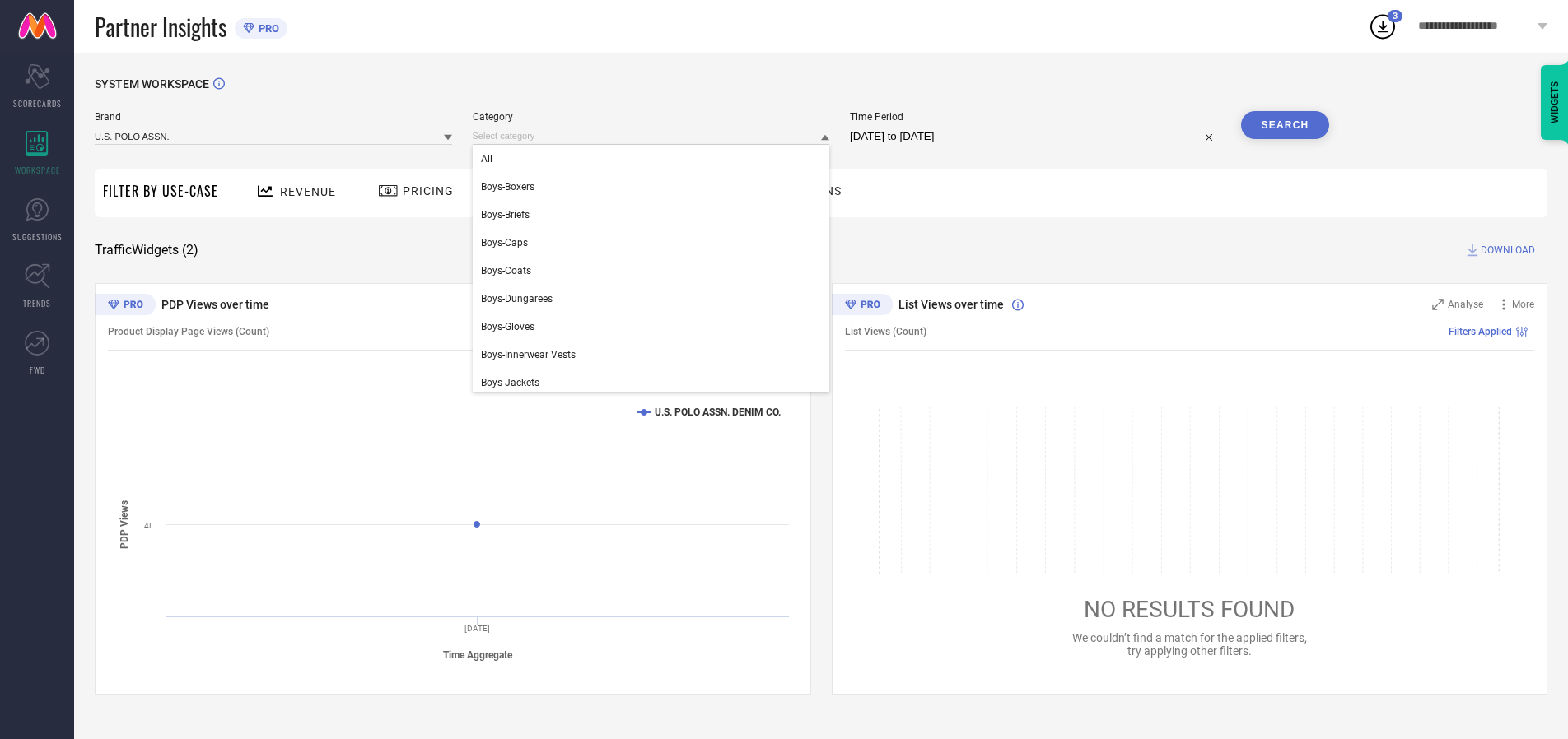
click at [655, 159] on div "All" at bounding box center [652, 159] width 358 height 28
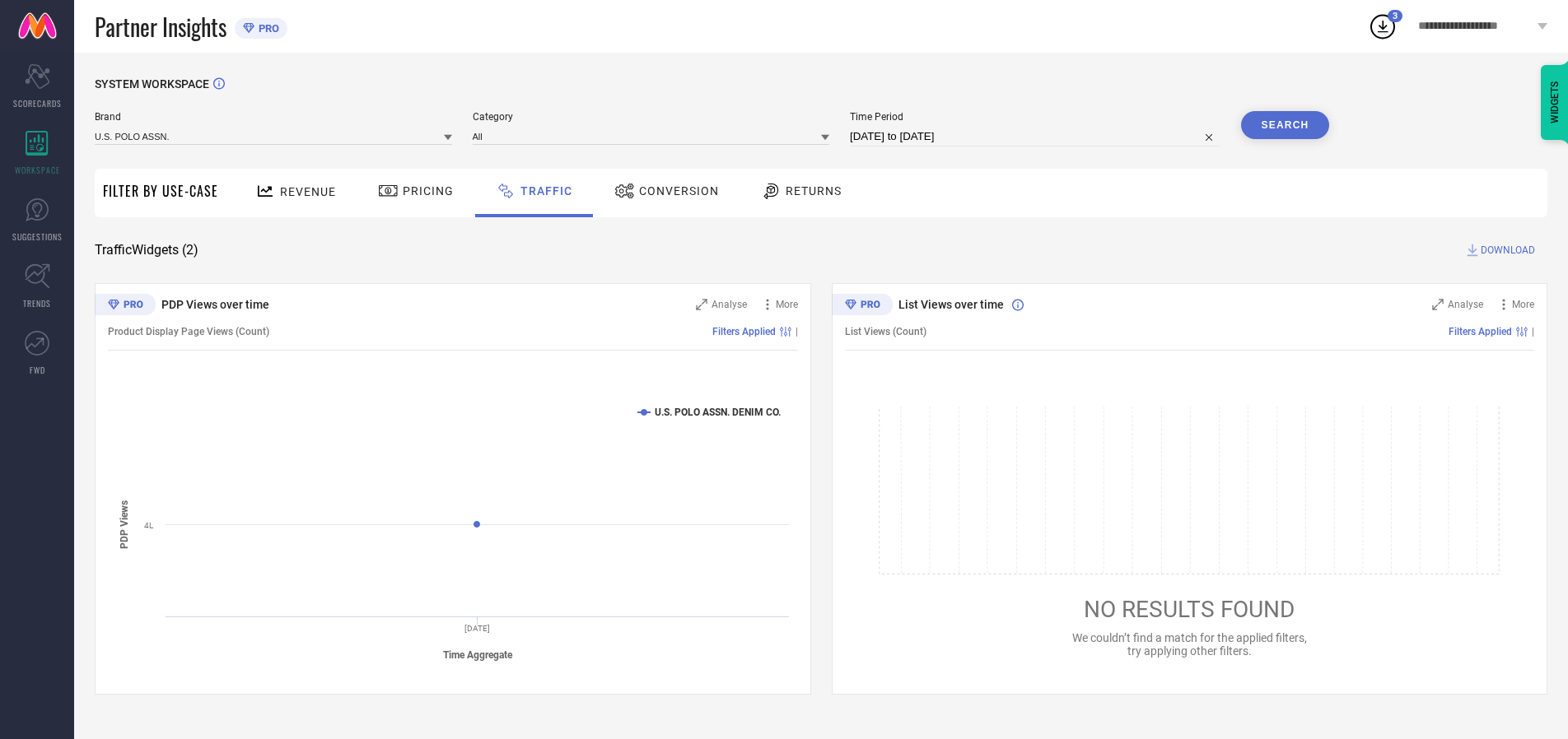
click at [1285, 125] on button "Search" at bounding box center [1285, 125] width 89 height 28
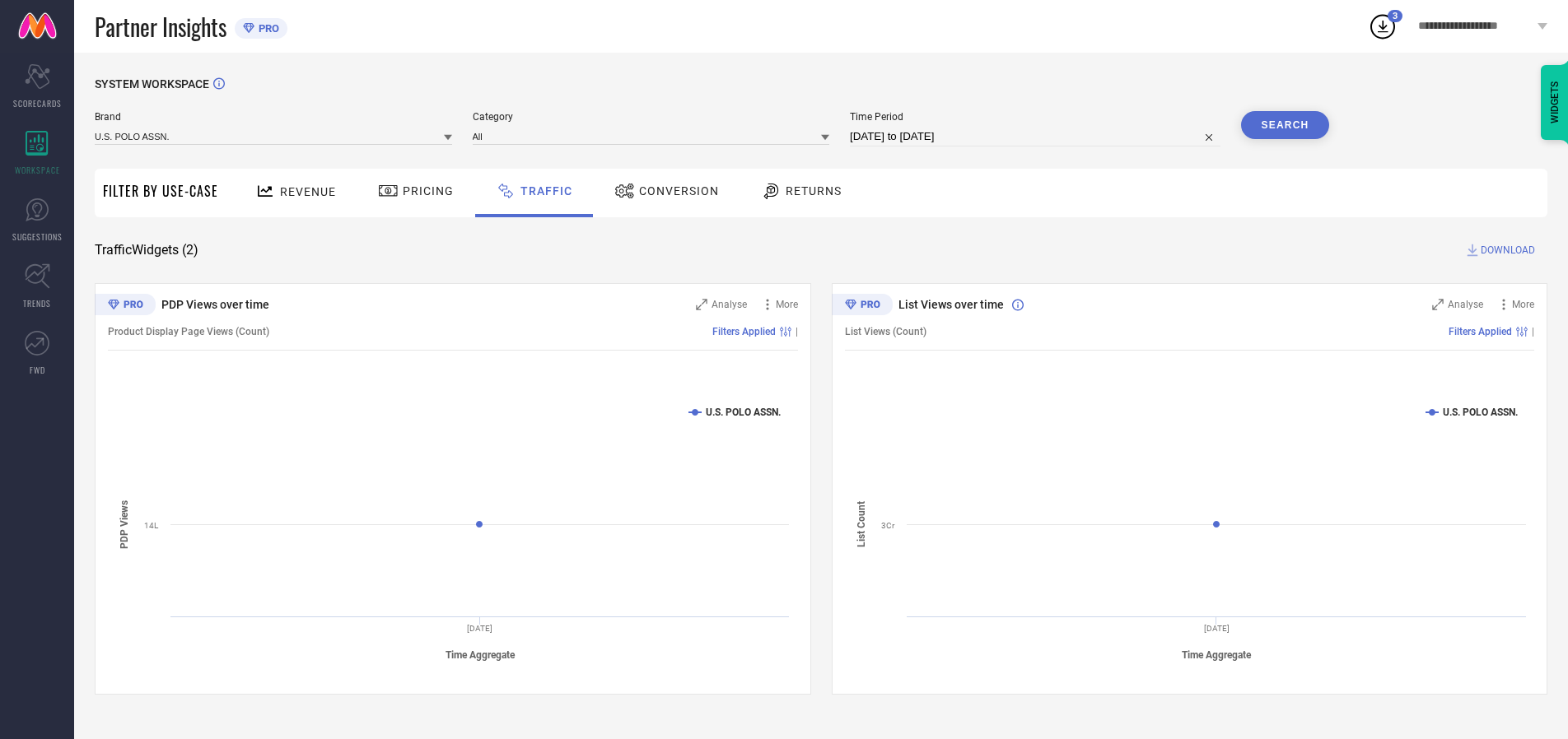
click at [1506, 250] on span "DOWNLOAD" at bounding box center [1508, 251] width 55 height 17
click at [1038, 137] on input at bounding box center [1036, 137] width 371 height 20
select select "9"
select select "2025"
select select "10"
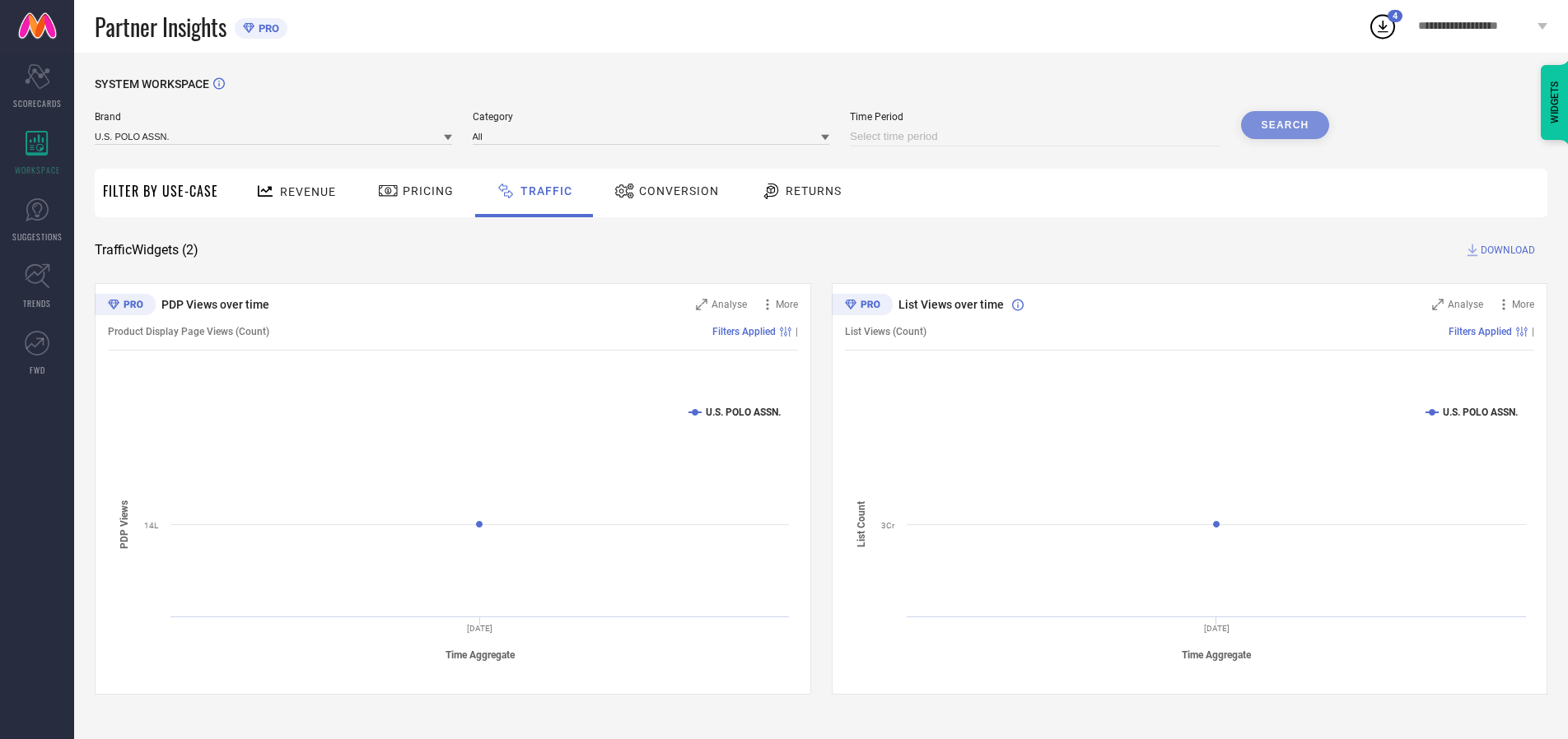
select select "2025"
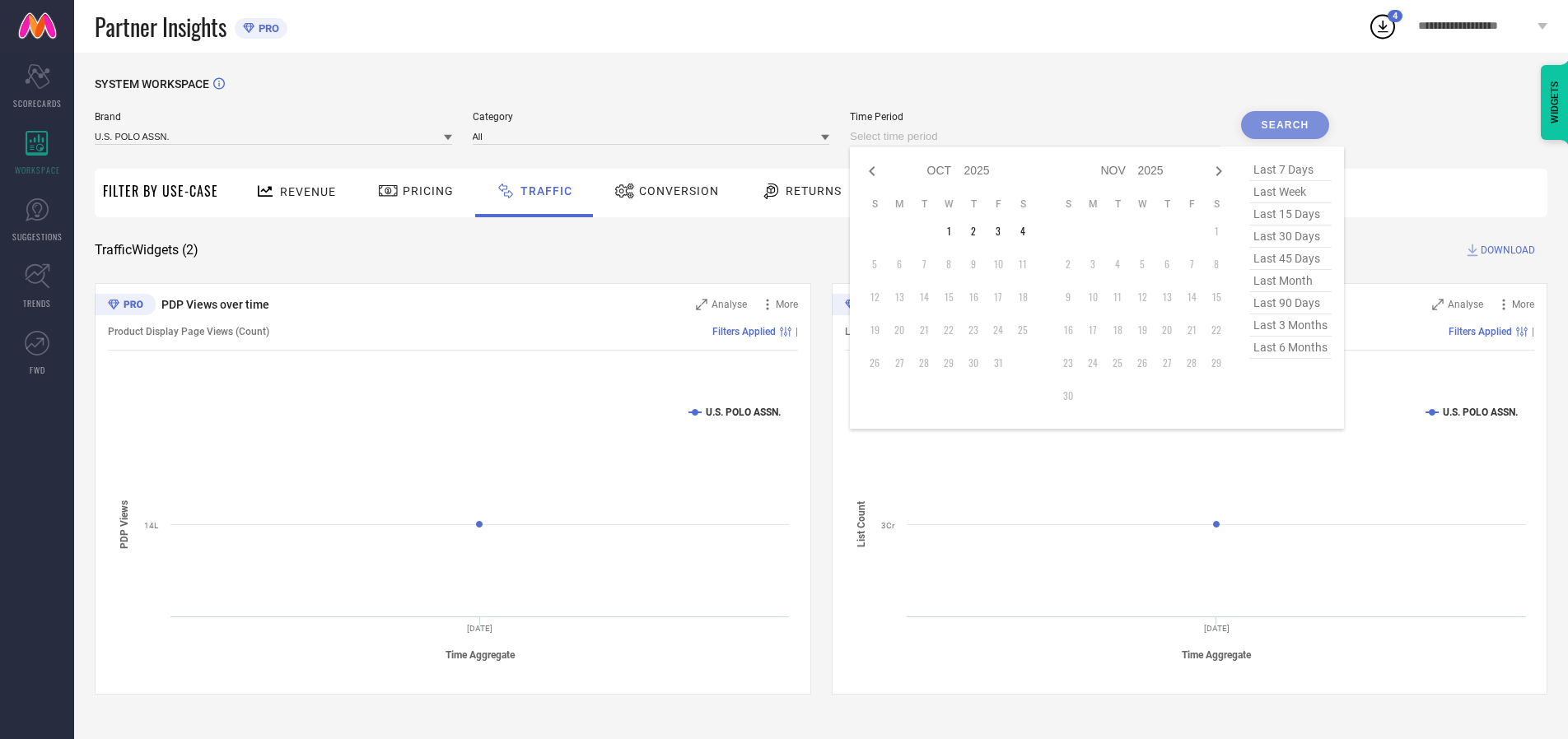
select select "8"
select select "2025"
select select "9"
select select "2025"
click at [904, 363] on td "29" at bounding box center [900, 363] width 25 height 25
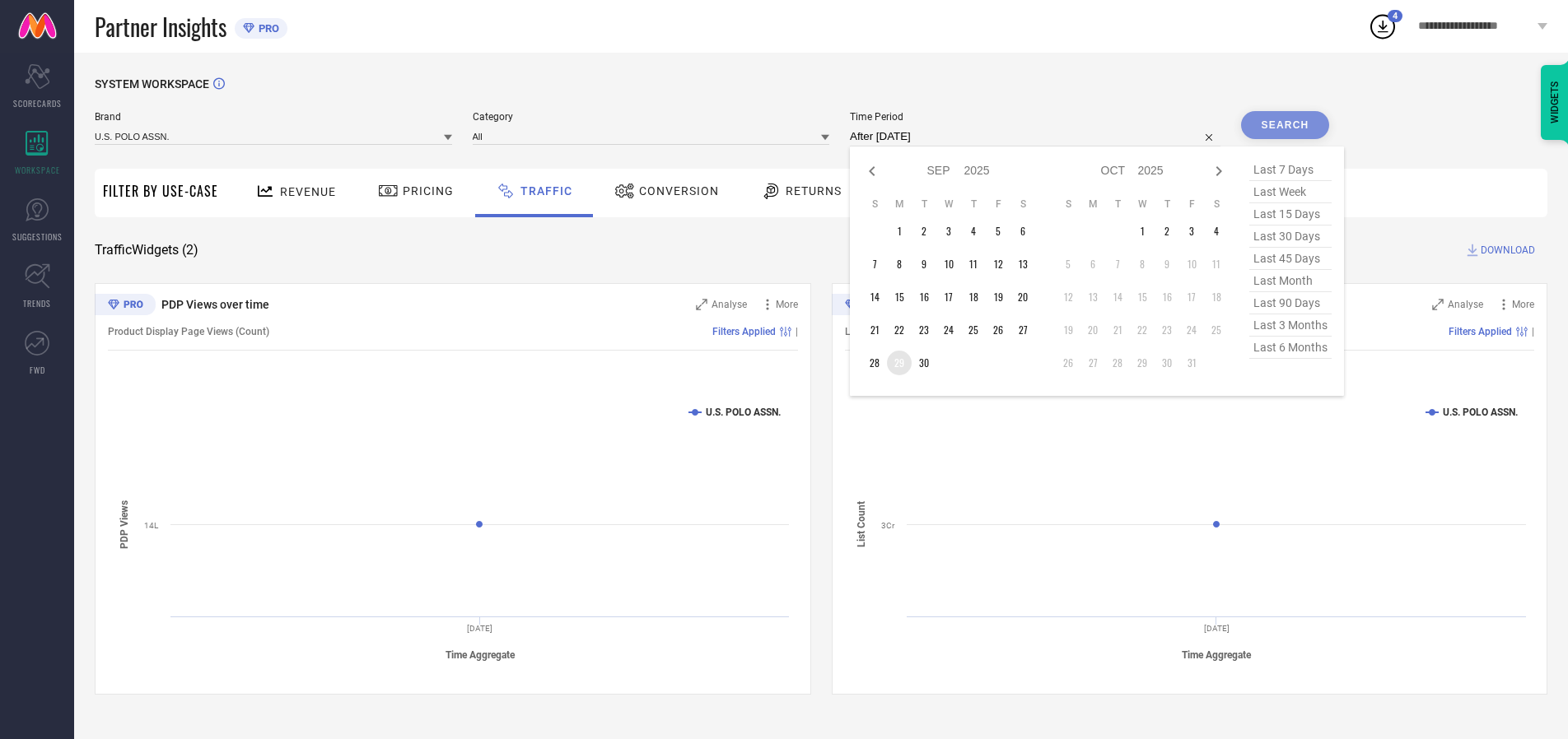
type input "[DATE] to [DATE]"
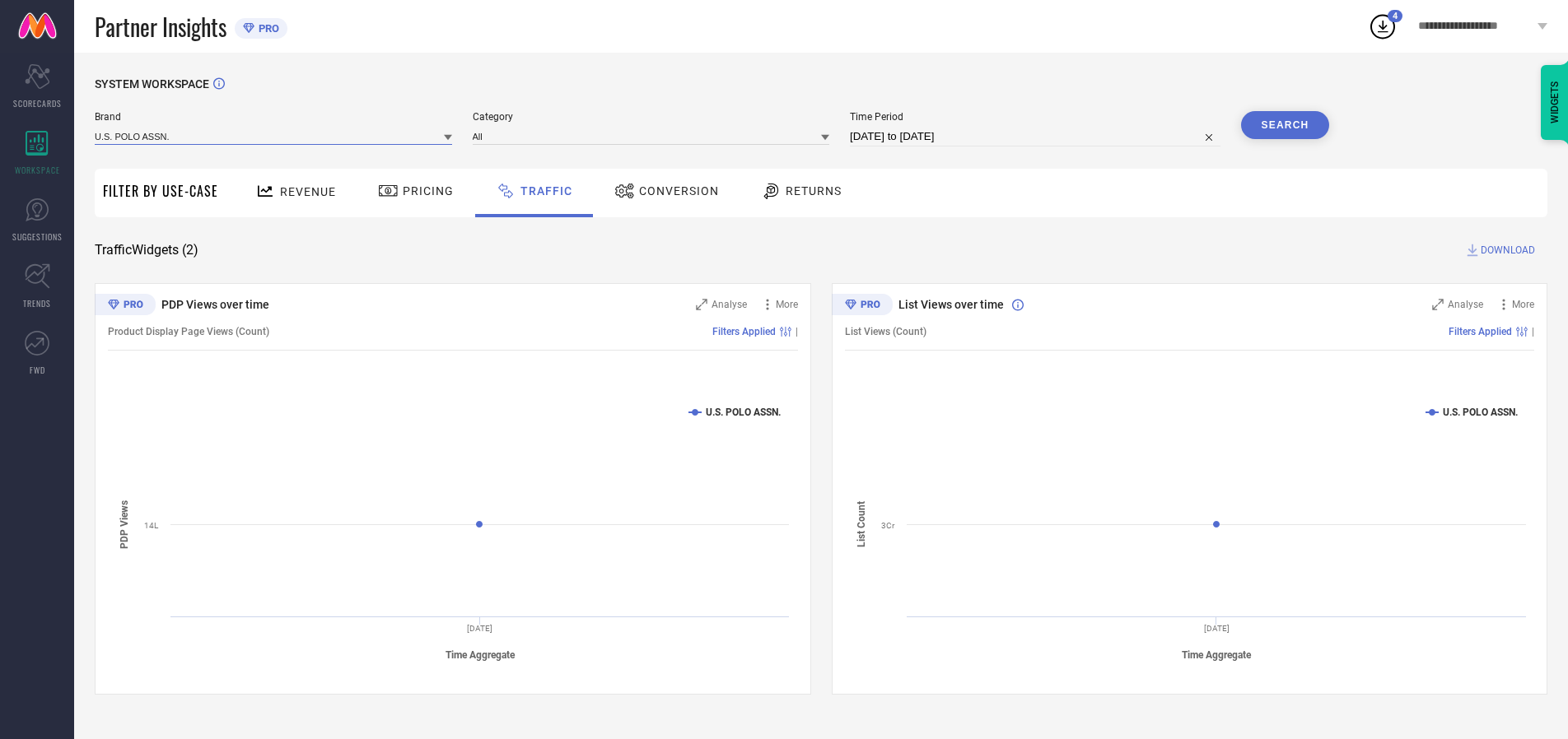
click at [274, 136] on input at bounding box center [273, 136] width 358 height 17
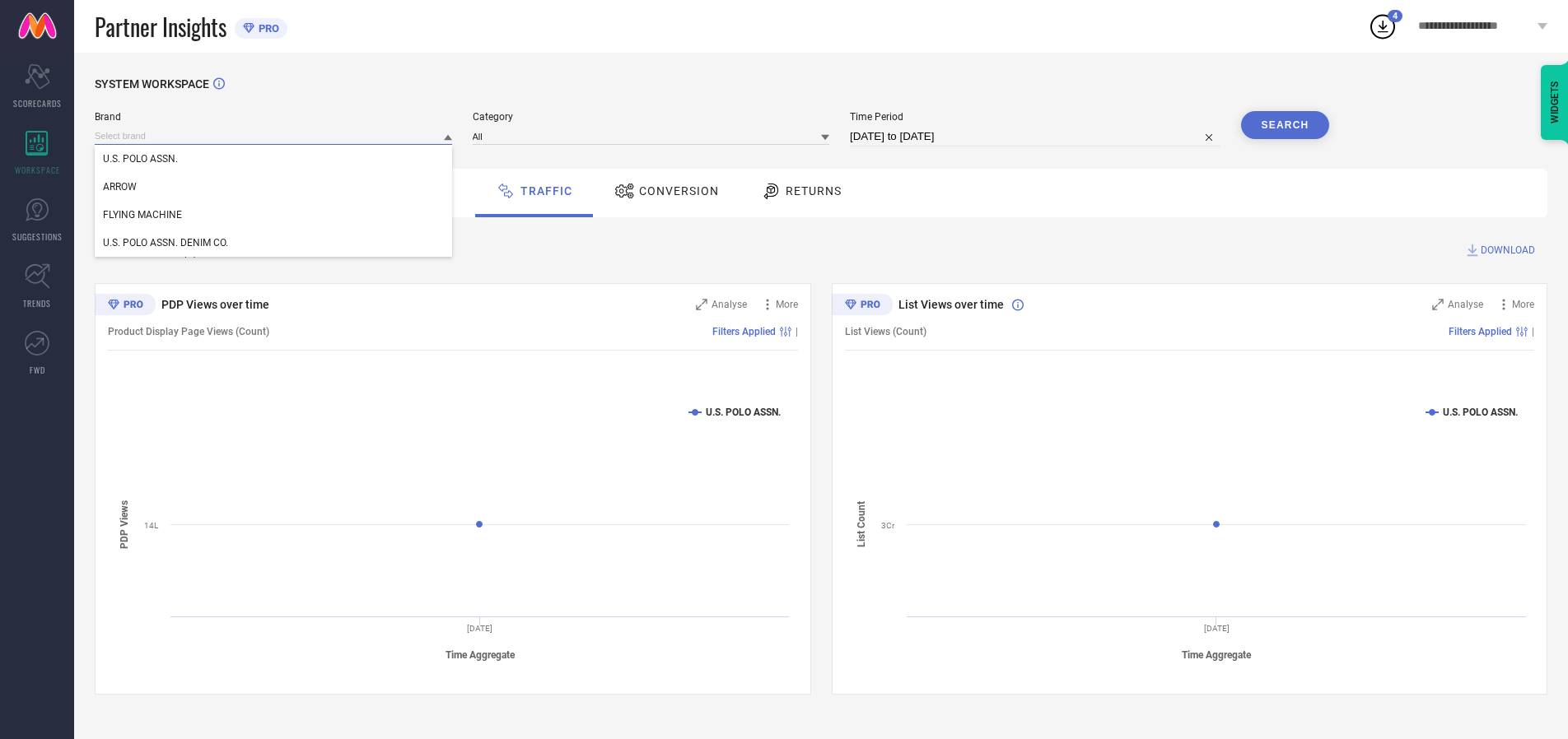
click at [274, 136] on input at bounding box center [273, 136] width 358 height 17
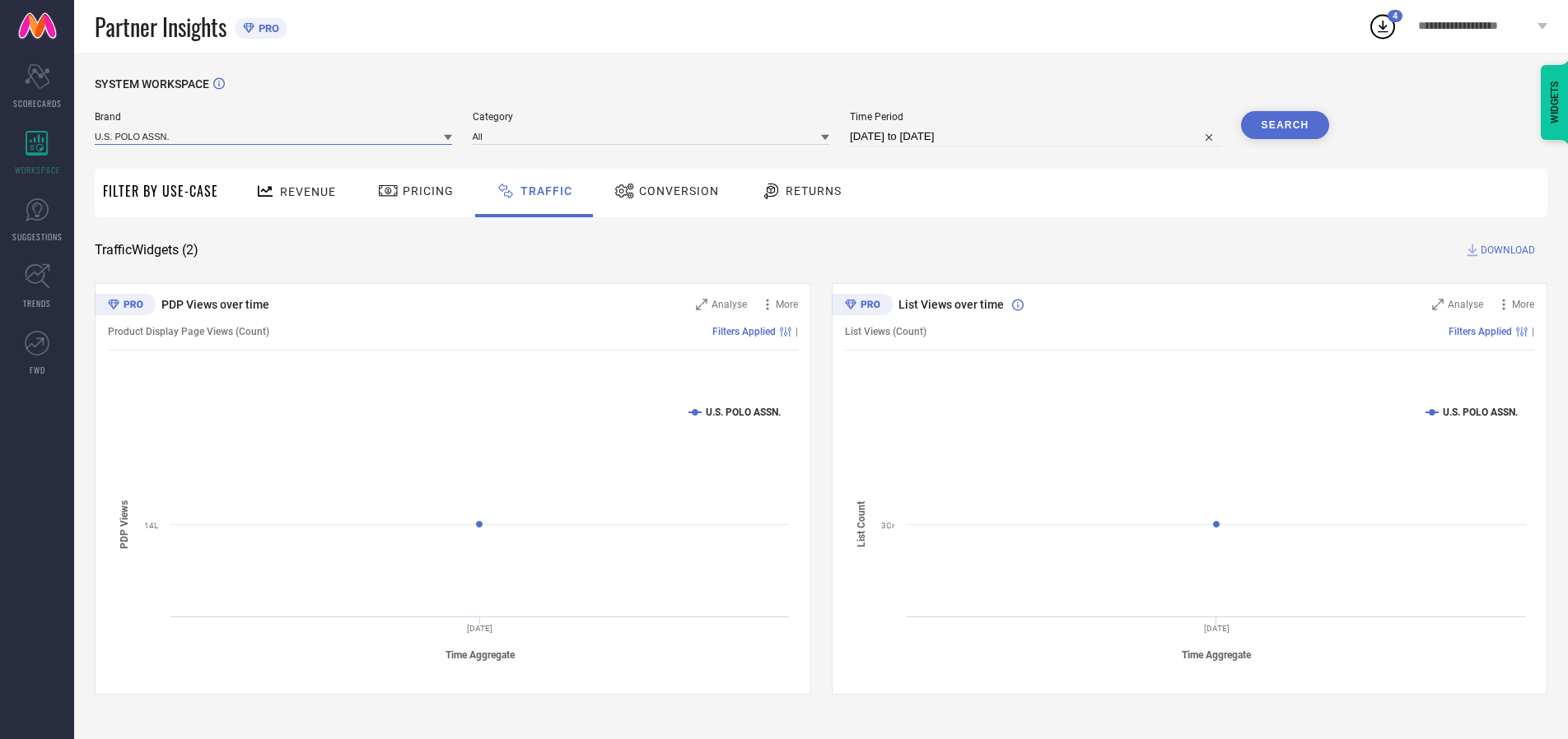
click at [274, 136] on input at bounding box center [273, 136] width 358 height 17
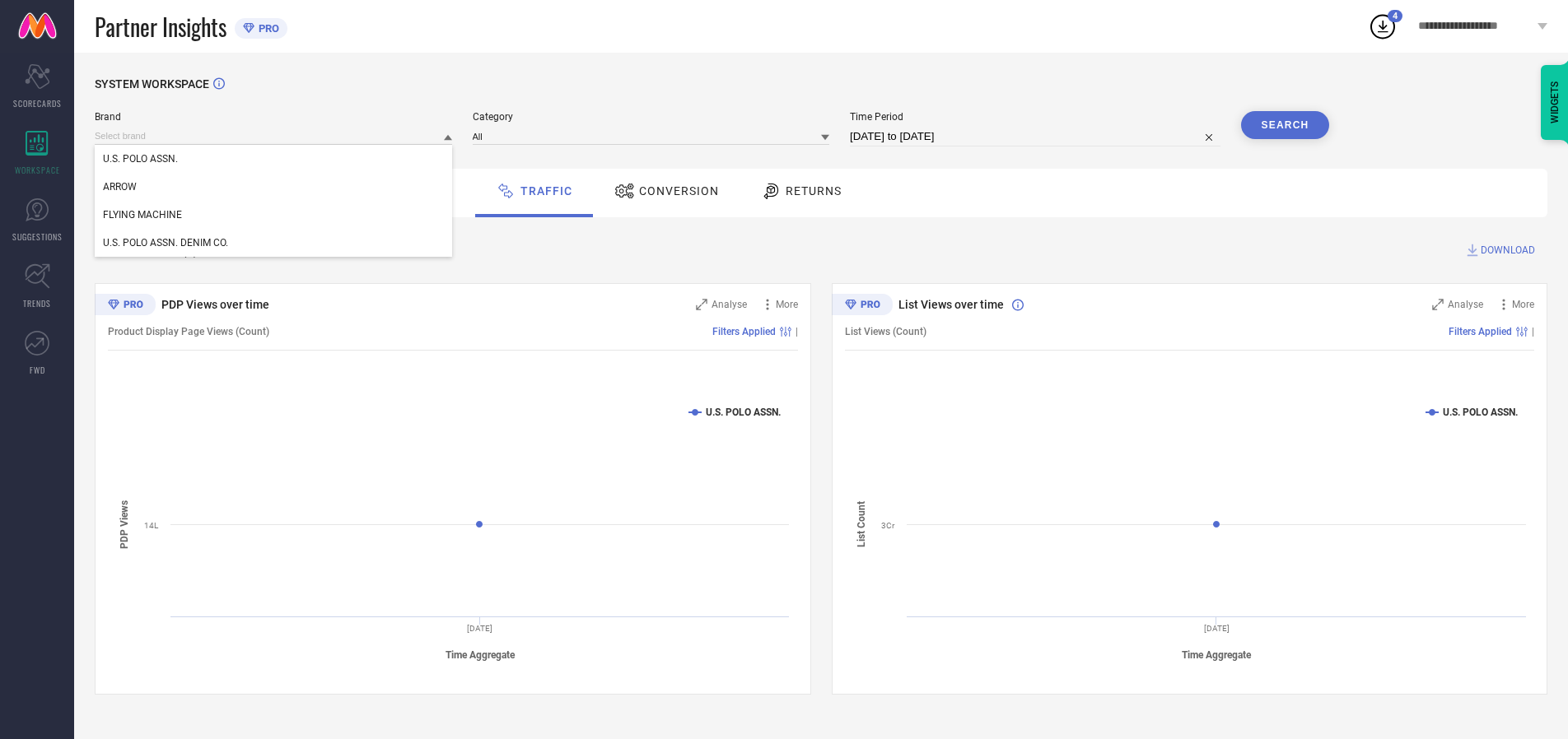
click at [274, 159] on div "U.S. POLO ASSN." at bounding box center [273, 159] width 358 height 28
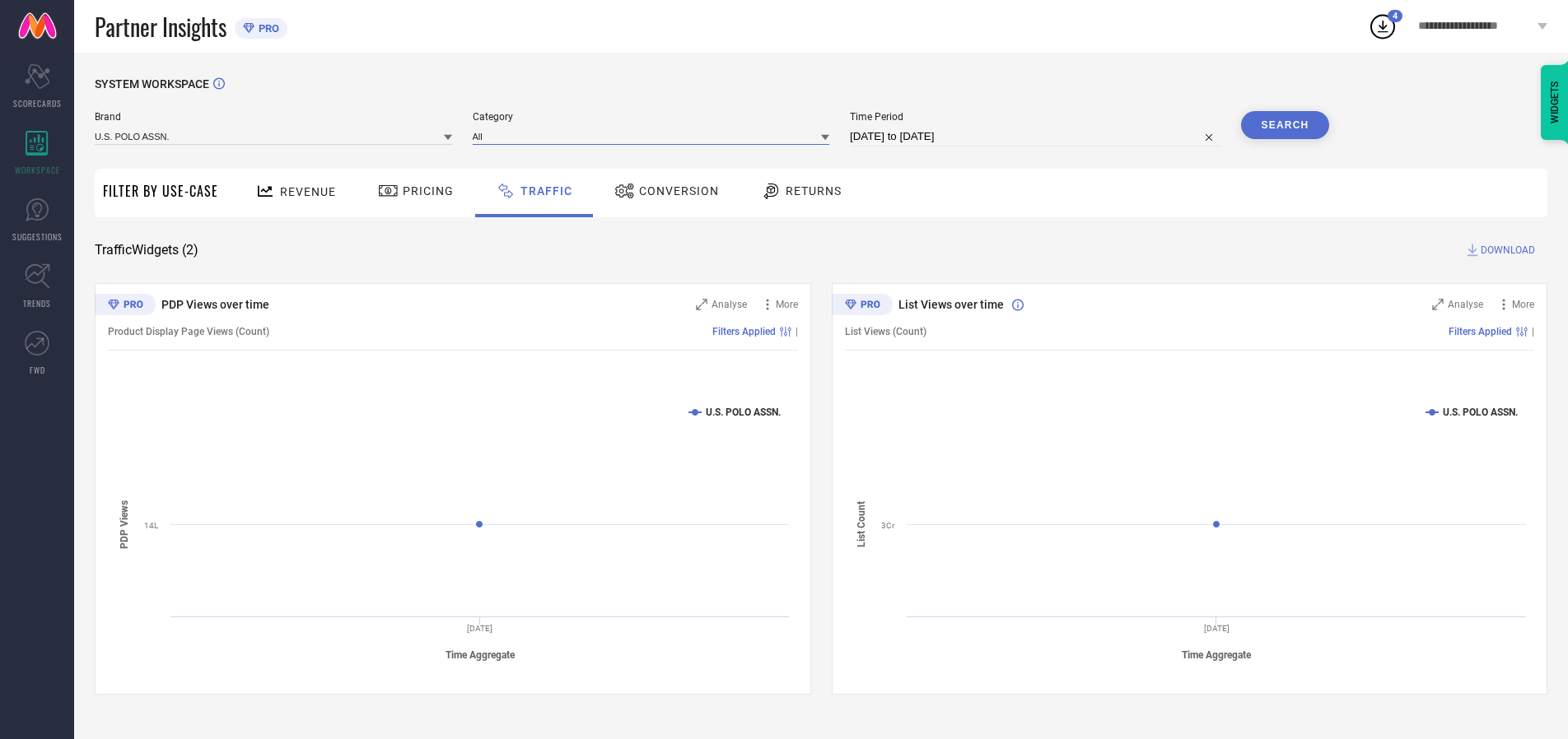
click at [655, 136] on input at bounding box center [652, 136] width 358 height 17
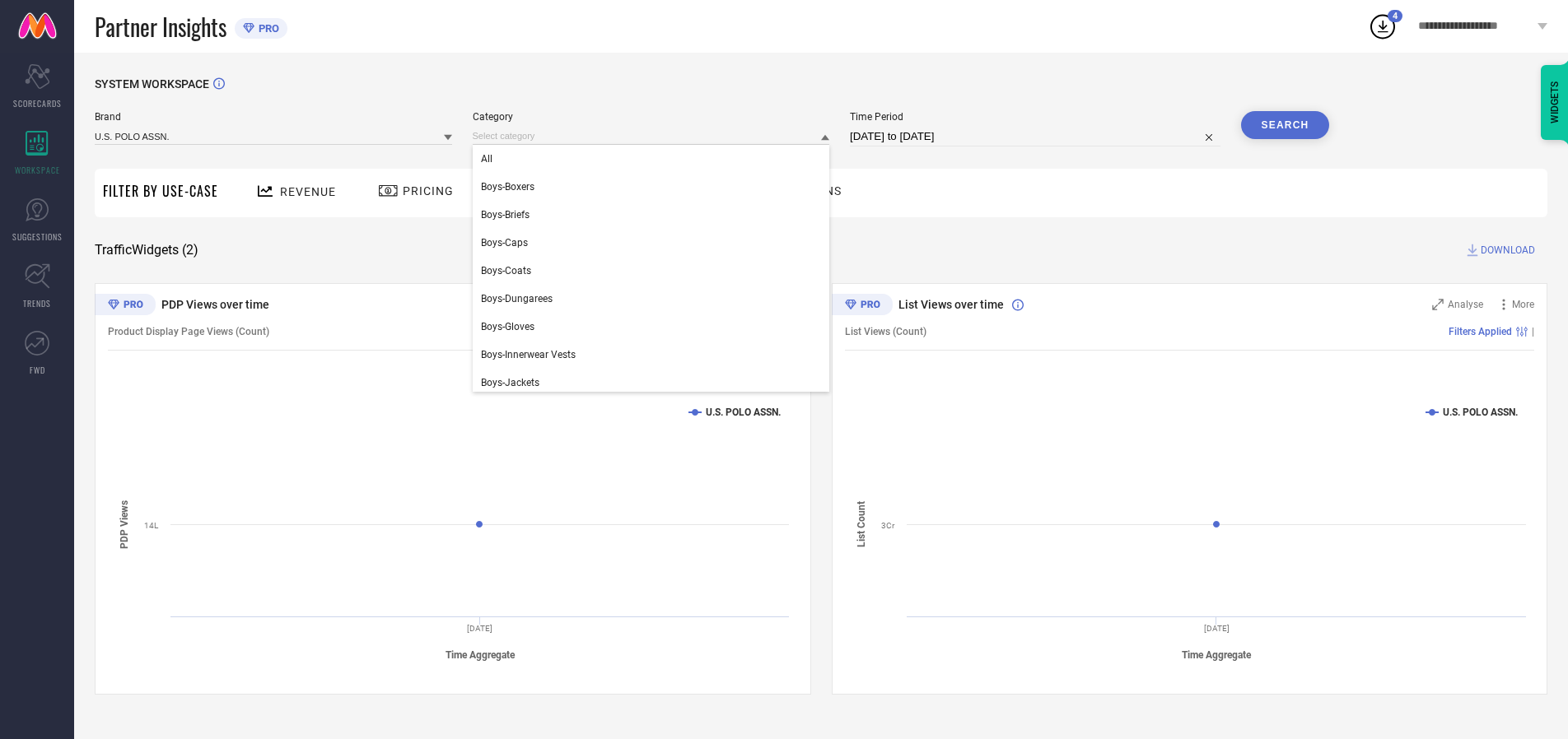
click at [655, 159] on div "All" at bounding box center [652, 159] width 358 height 28
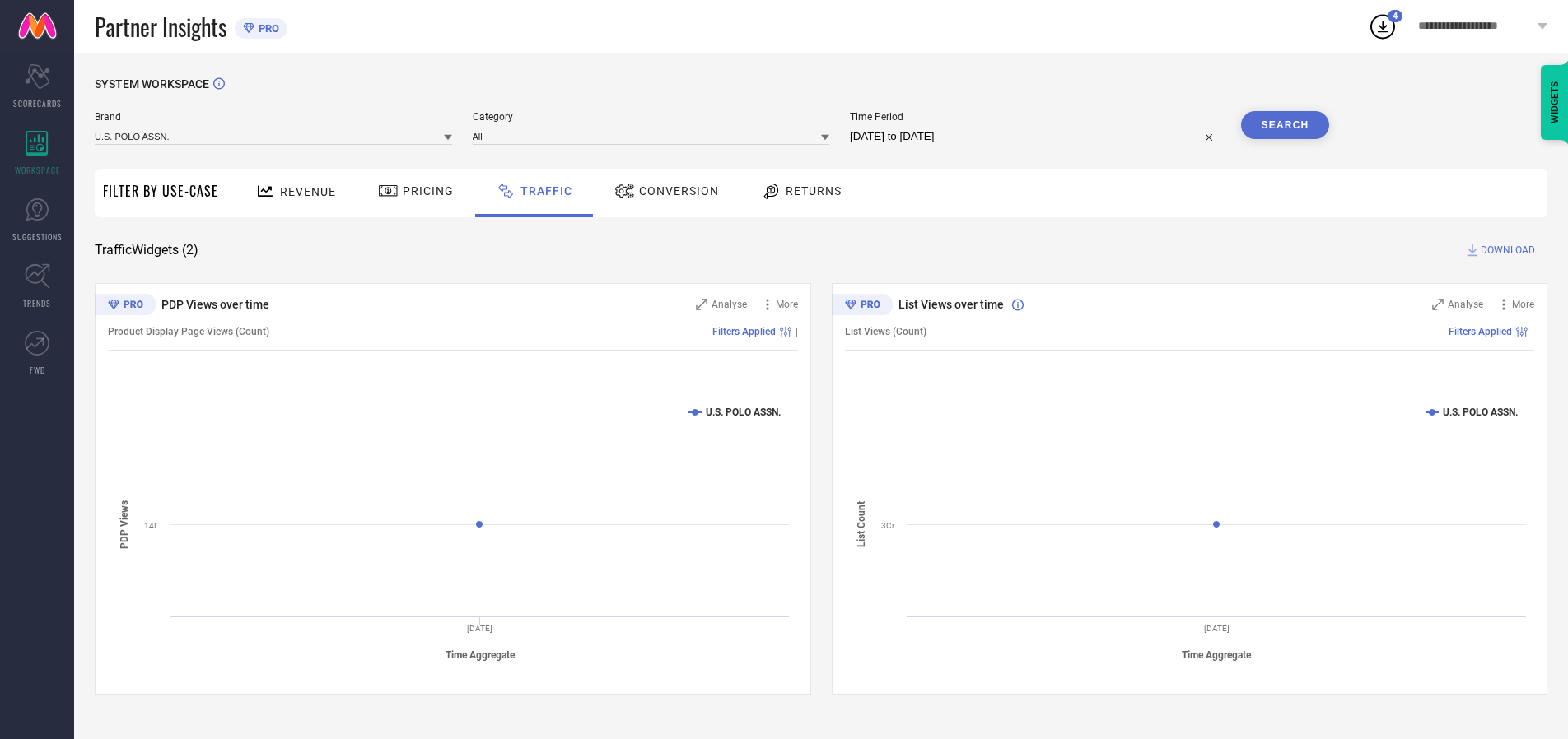
click at [1285, 125] on button "Search" at bounding box center [1285, 125] width 89 height 28
click at [1506, 250] on span "DOWNLOAD" at bounding box center [1508, 251] width 55 height 17
